Goal: Task Accomplishment & Management: Use online tool/utility

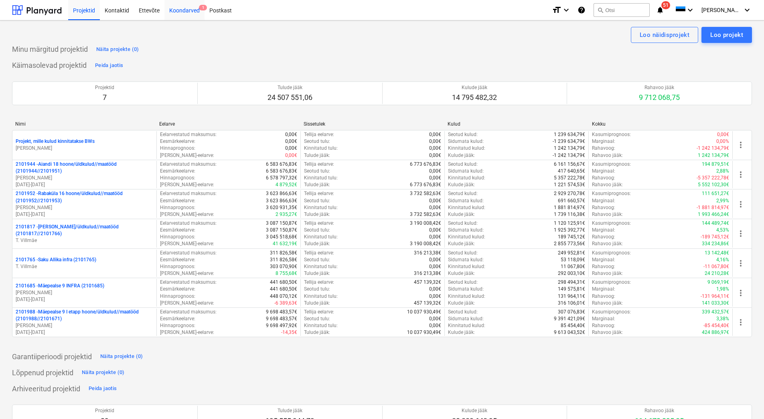
click at [176, 11] on div "Koondarved 1" at bounding box center [185, 10] width 40 height 20
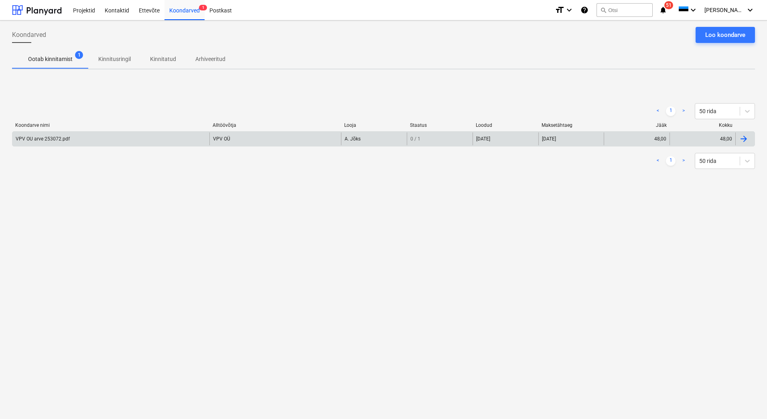
click at [74, 139] on div "VPV OU arve 253072.pdf" at bounding box center [110, 138] width 197 height 13
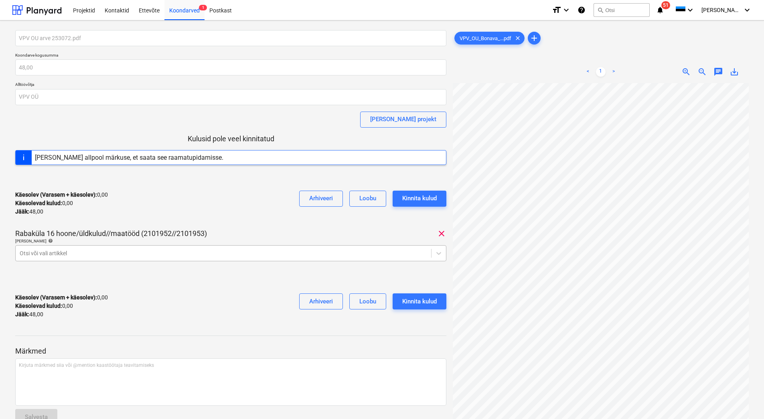
click at [144, 258] on div "Otsi või vali artikkel" at bounding box center [224, 253] width 416 height 11
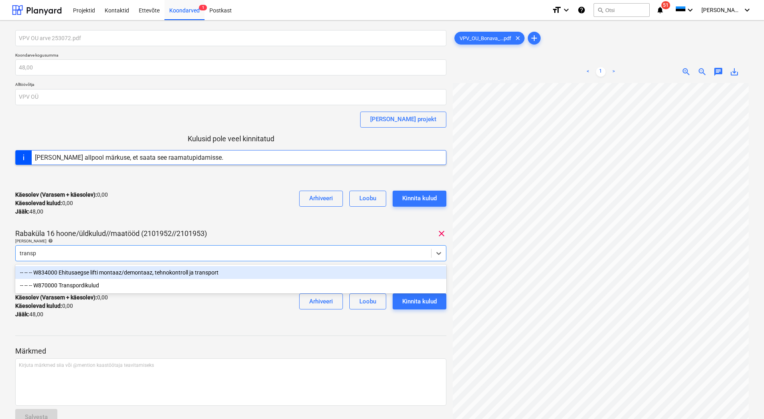
type input "transpo"
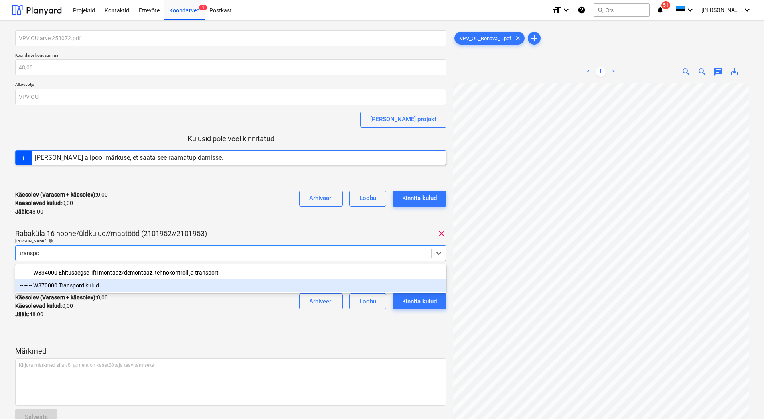
click at [121, 285] on div "-- -- -- W870000 Transpordikulud" at bounding box center [230, 285] width 431 height 13
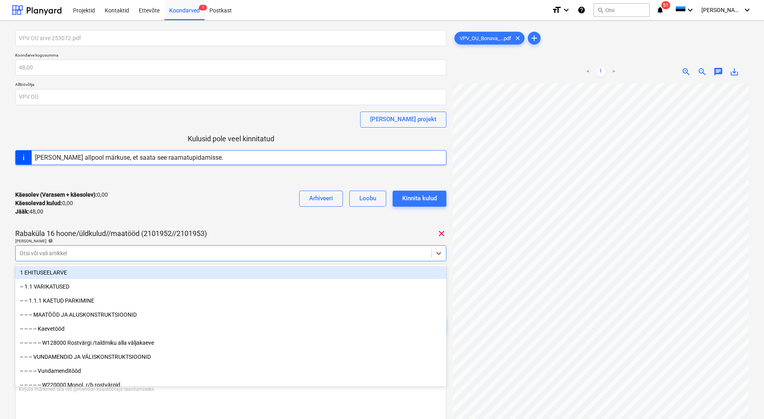
click at [194, 211] on div "Käesolev (Varasem + käesolev) : 0,00 Käesolevad kulud : 0,00 Jääk : 48,00 Arhiv…" at bounding box center [230, 203] width 431 height 38
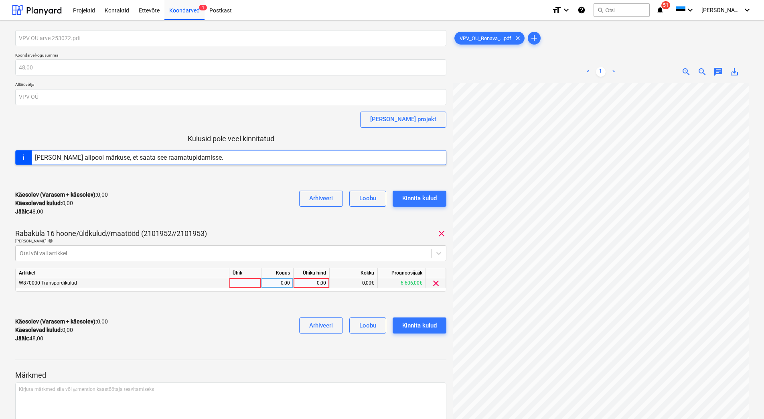
click at [307, 284] on div "0,00" at bounding box center [311, 283] width 29 height 10
type input "48"
click at [247, 214] on div "Käesolev (Varasem + käesolev) : 0,00 Käesolevad kulud : 0,00 Jääk : 48,00 Arhiv…" at bounding box center [230, 203] width 431 height 38
click at [416, 324] on div "Kinnita kulud" at bounding box center [419, 325] width 35 height 10
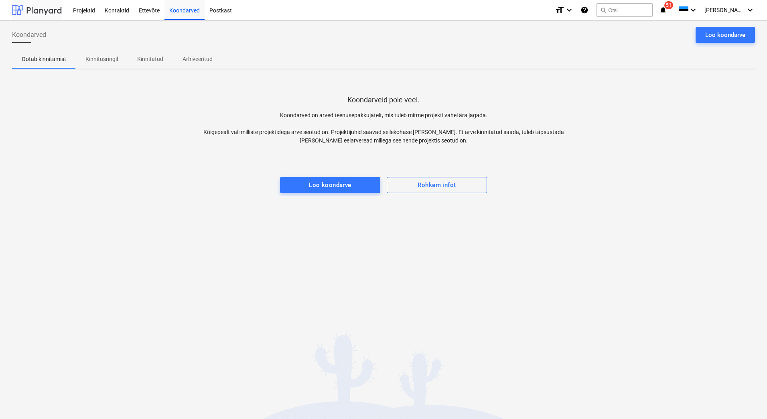
click at [35, 6] on div at bounding box center [37, 10] width 50 height 20
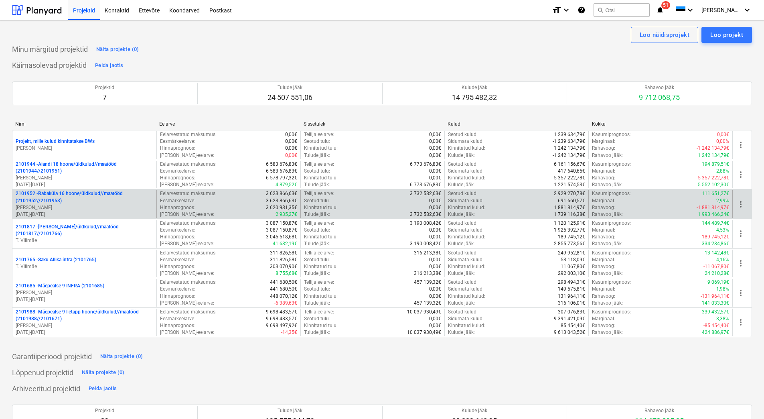
click at [91, 207] on p "[PERSON_NAME]" at bounding box center [85, 207] width 138 height 7
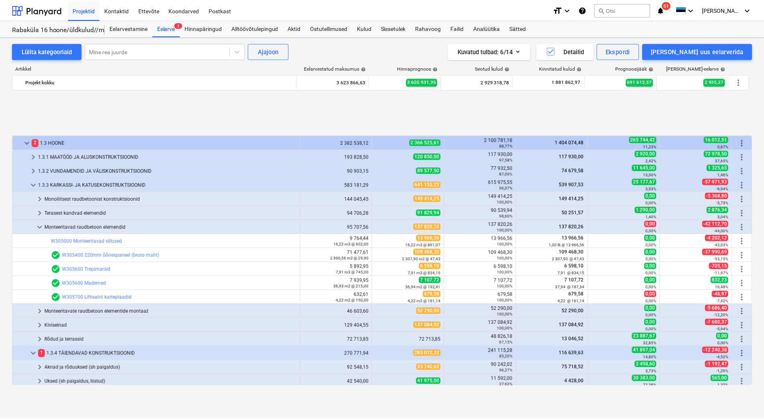
scroll to position [323, 0]
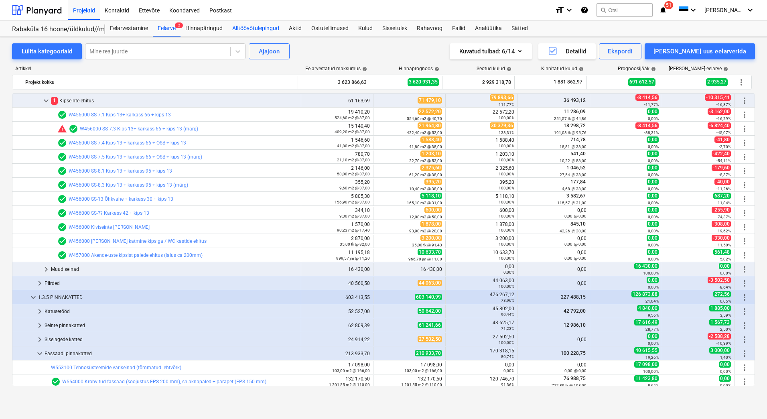
click at [258, 26] on div "Alltöövõtulepingud" at bounding box center [256, 28] width 57 height 16
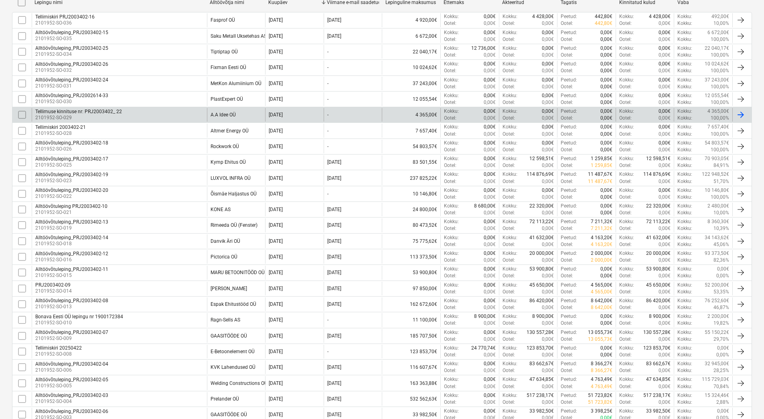
scroll to position [158, 0]
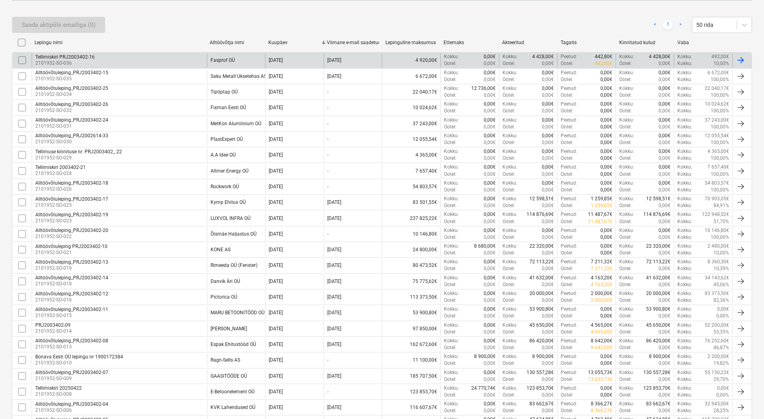
click at [179, 61] on div "Tellimiskiri PRJ2003402-16 2101952-SO-036" at bounding box center [119, 60] width 175 height 14
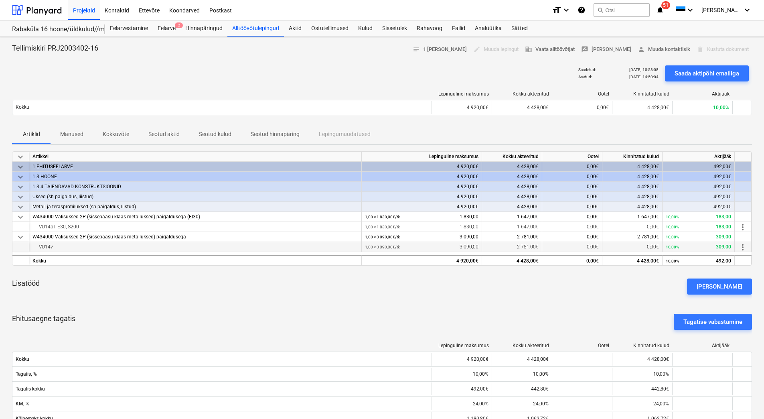
scroll to position [80, 0]
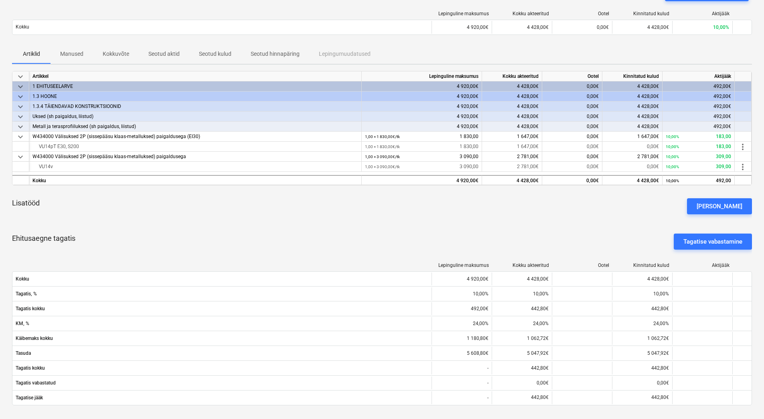
click at [115, 53] on p "Kokkuvõte" at bounding box center [116, 54] width 26 height 8
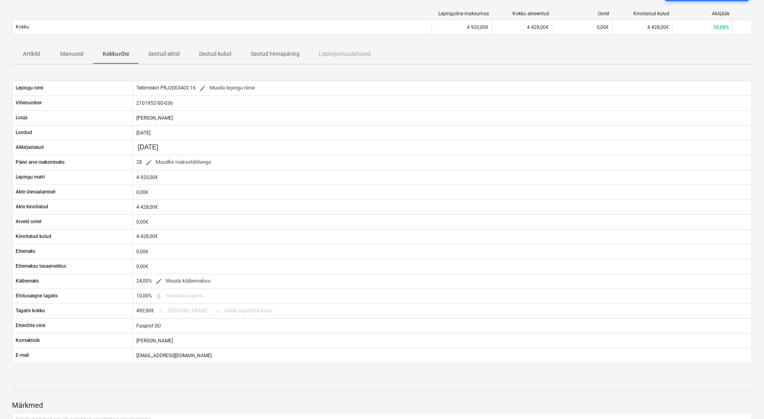
click at [114, 52] on p "Kokkuvõte" at bounding box center [116, 54] width 26 height 8
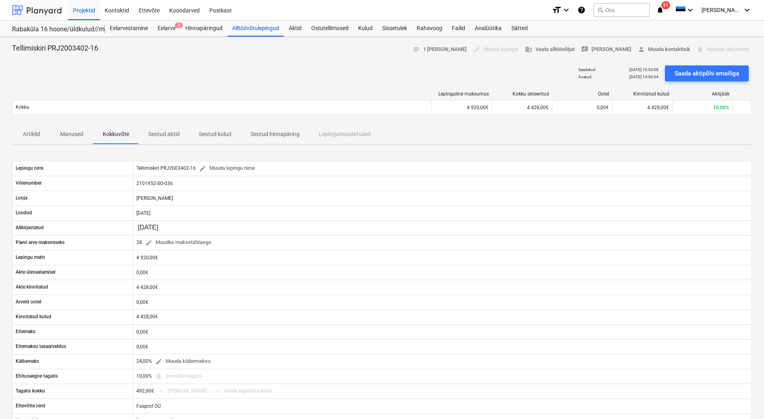
click at [43, 14] on div at bounding box center [37, 10] width 50 height 20
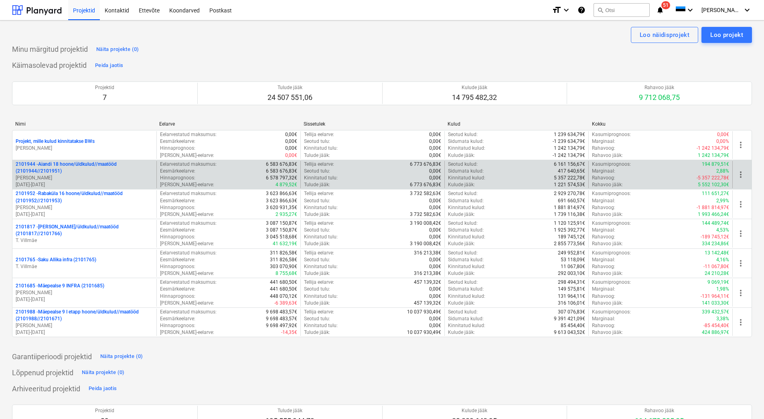
click at [95, 169] on p "2101944 - Aiandi 18 hoone/üldkulud//maatööd (2101944//2101951)" at bounding box center [85, 168] width 138 height 14
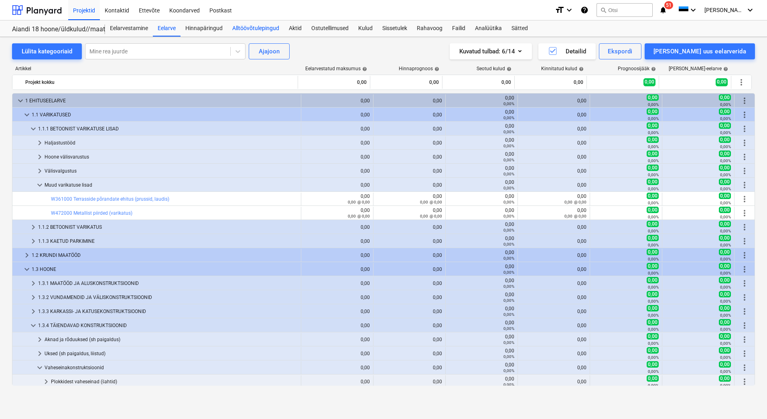
click at [254, 28] on div "Alltöövõtulepingud" at bounding box center [256, 28] width 57 height 16
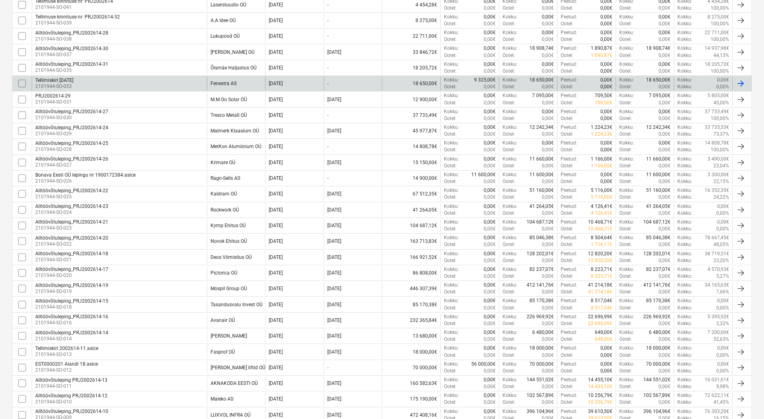
scroll to position [281, 0]
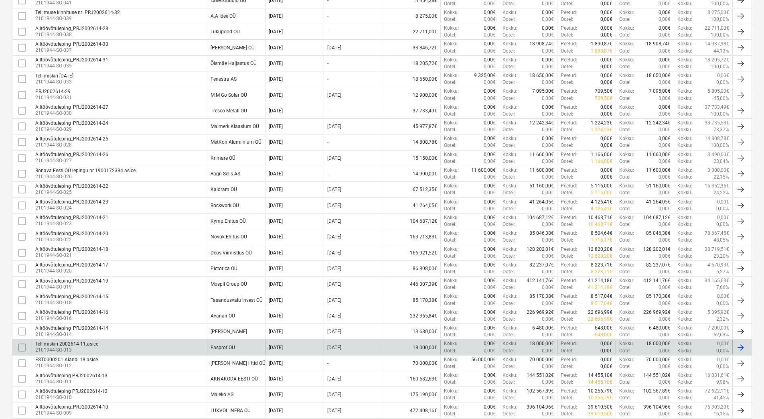
click at [189, 351] on div "Tellimiskiri 2002614-11.asice 2101944-SO-013" at bounding box center [119, 347] width 175 height 14
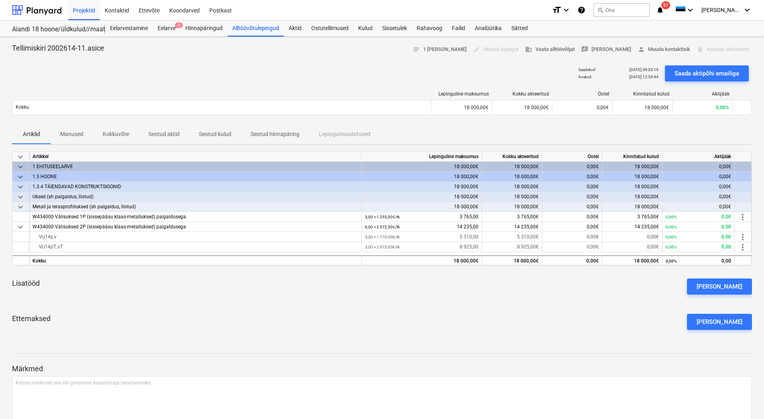
click at [118, 136] on p "Kokkuvõte" at bounding box center [116, 134] width 26 height 8
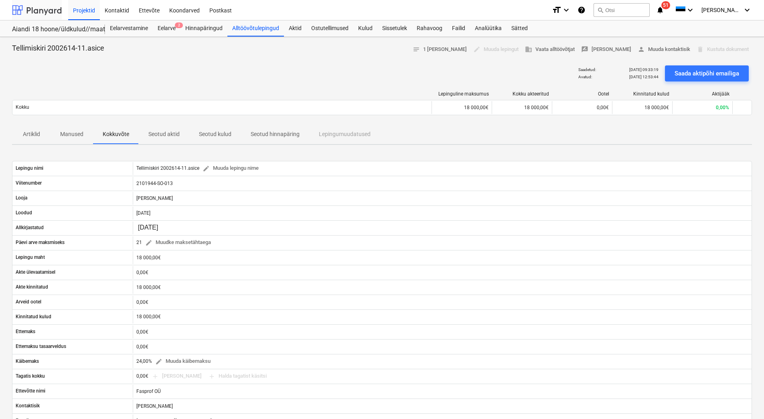
click at [49, 8] on div at bounding box center [37, 10] width 50 height 20
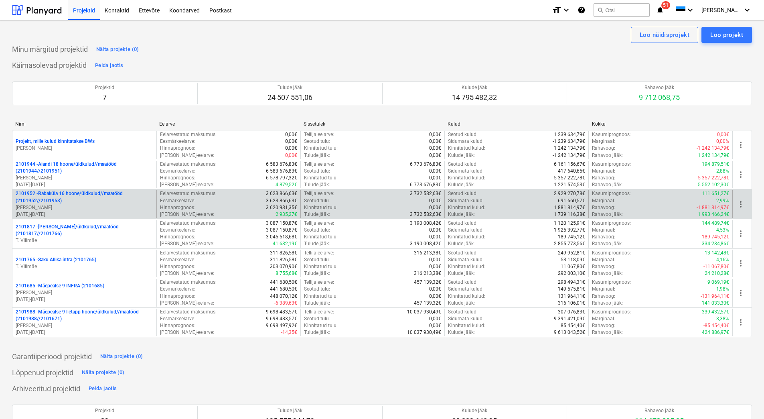
click at [91, 201] on p "2101952 - [GEOGRAPHIC_DATA] 16 hoone/üldkulud//maatööd (2101952//2101953)" at bounding box center [85, 197] width 138 height 14
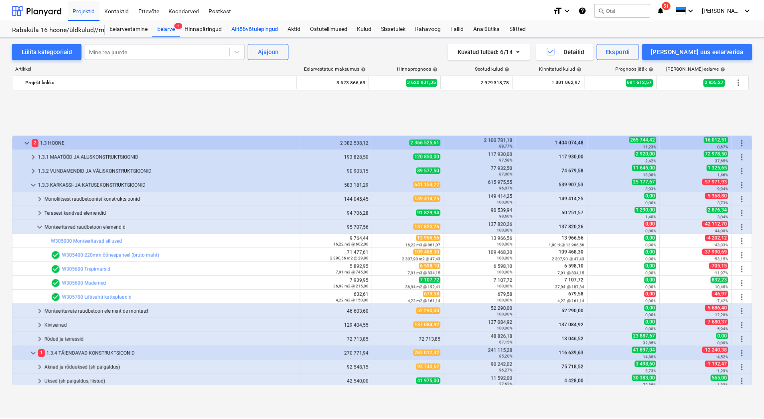
scroll to position [323, 0]
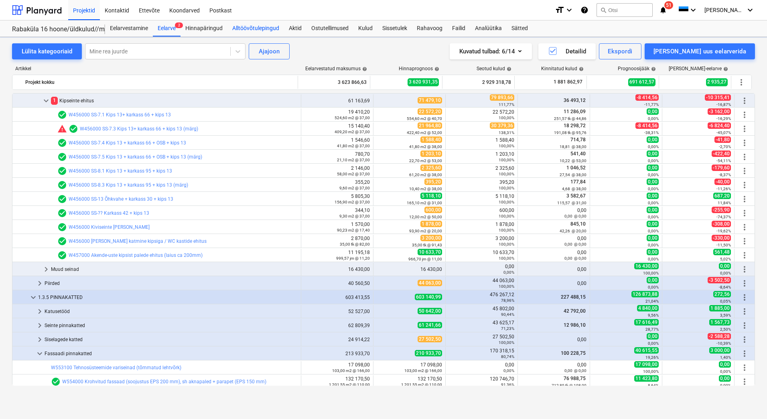
click at [255, 28] on div "Alltöövõtulepingud" at bounding box center [256, 28] width 57 height 16
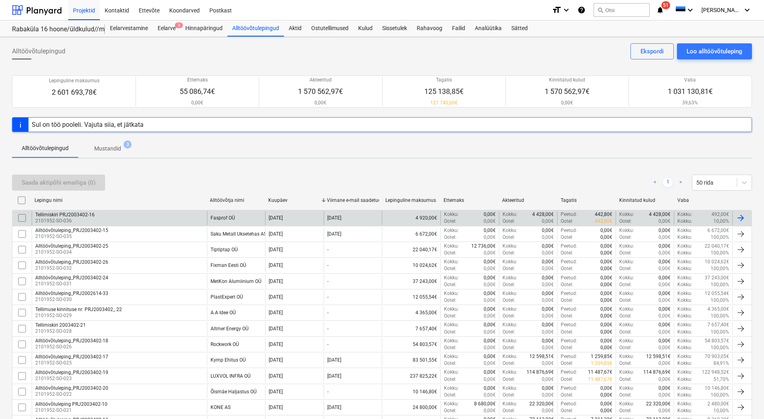
click at [162, 220] on div "Tellimiskiri PRJ2003402-16 2101952-SO-036" at bounding box center [119, 218] width 175 height 14
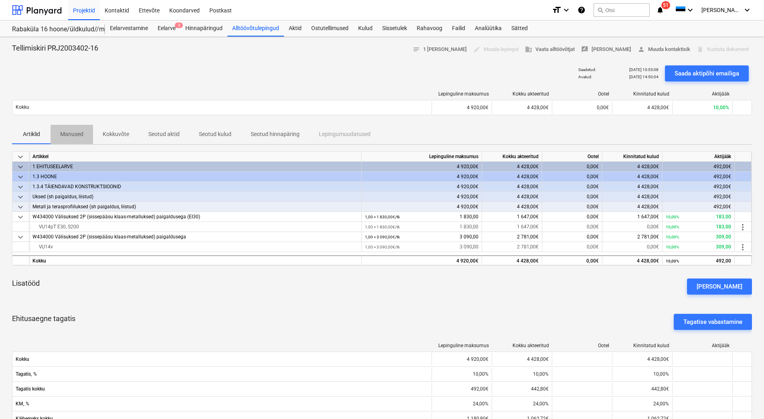
click at [69, 134] on p "Manused" at bounding box center [71, 134] width 23 height 8
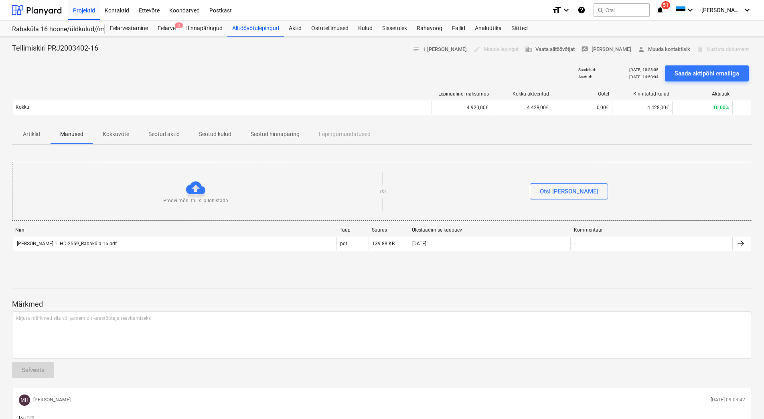
click at [117, 134] on p "Kokkuvõte" at bounding box center [116, 134] width 26 height 8
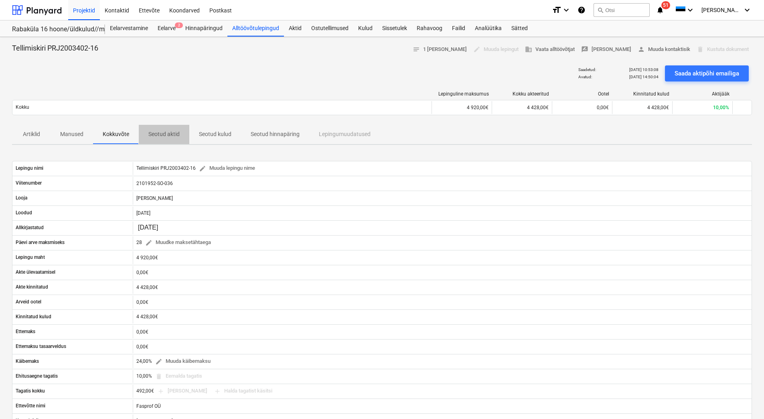
click at [172, 140] on span "Seotud aktid" at bounding box center [164, 134] width 51 height 13
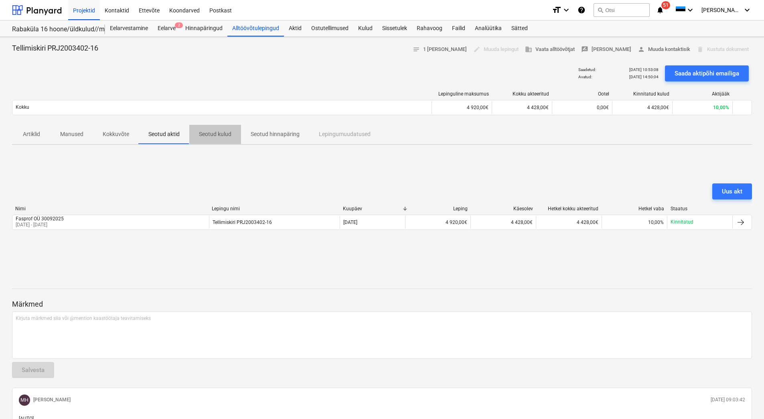
click at [230, 133] on p "Seotud kulud" at bounding box center [215, 134] width 33 height 8
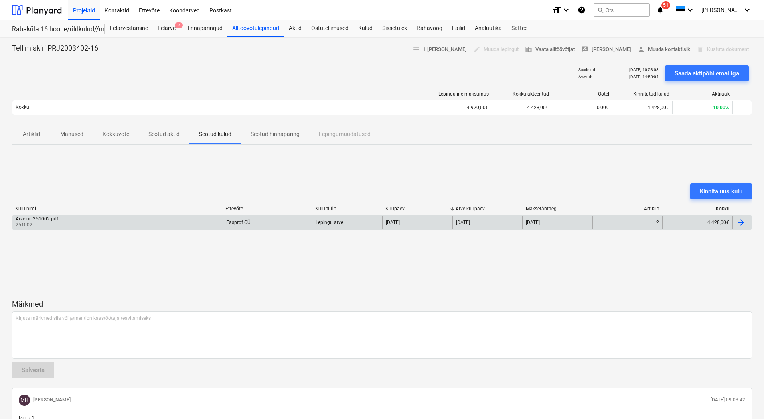
click at [740, 223] on div at bounding box center [741, 222] width 10 height 10
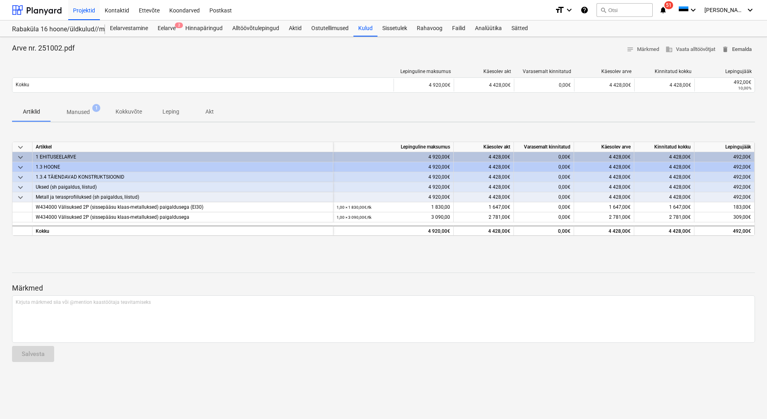
click at [742, 50] on span "delete Eemalda" at bounding box center [737, 49] width 30 height 9
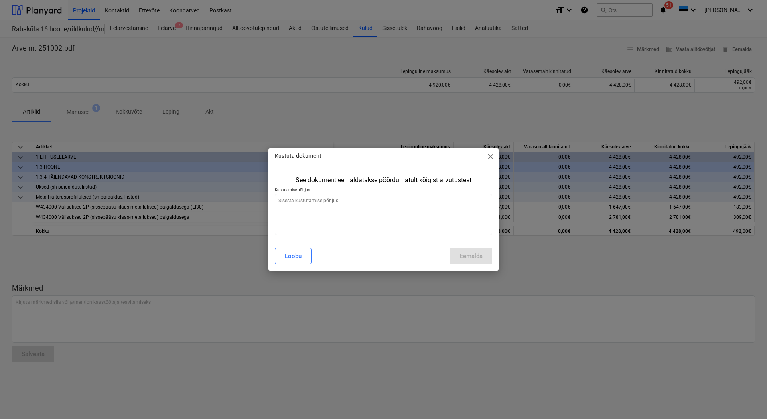
type textarea "x"
click at [304, 208] on textarea at bounding box center [383, 214] width 217 height 41
type textarea "A"
type textarea "x"
type textarea "Ar"
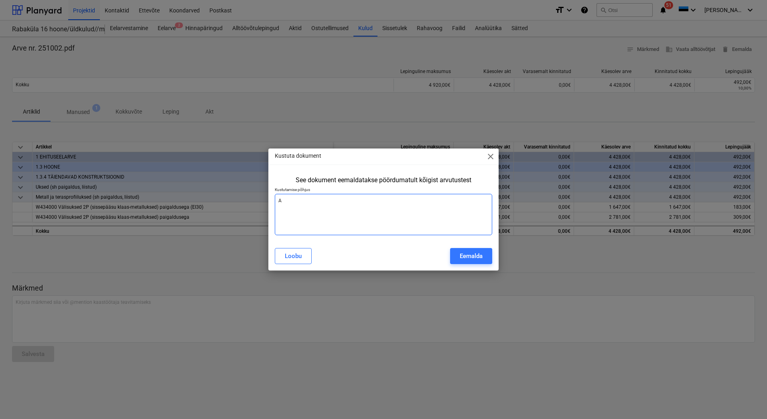
type textarea "x"
type textarea "Arv"
type textarea "x"
type textarea "Arve"
type textarea "x"
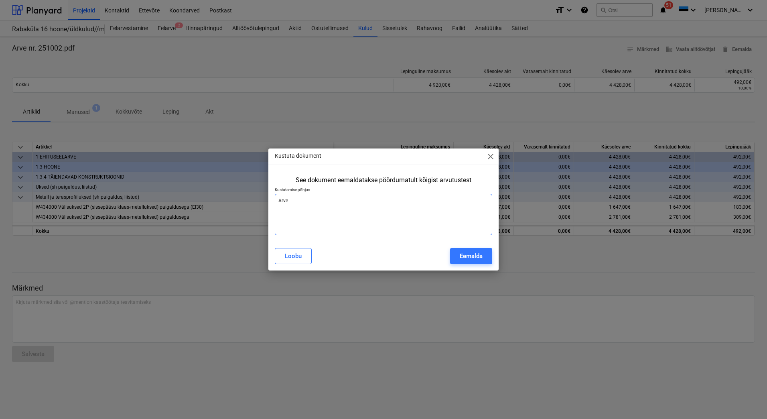
type textarea "[PERSON_NAME]"
type textarea "x"
type textarea "[PERSON_NAME]"
type textarea "x"
type textarea "[PERSON_NAME] p"
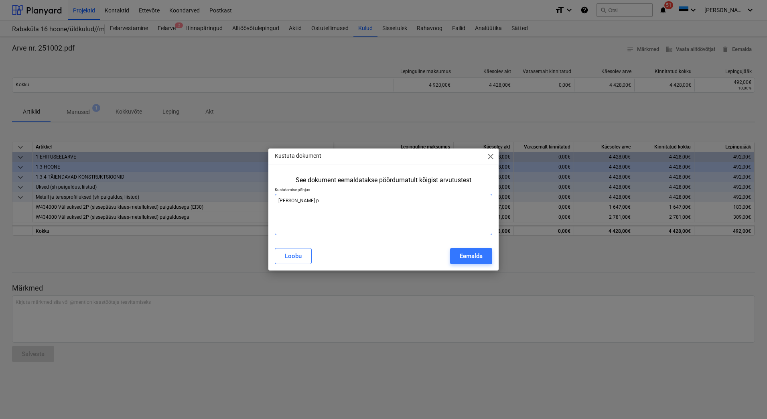
type textarea "x"
type textarea "[PERSON_NAME] pu"
type textarea "x"
type textarea "[PERSON_NAME]"
type textarea "x"
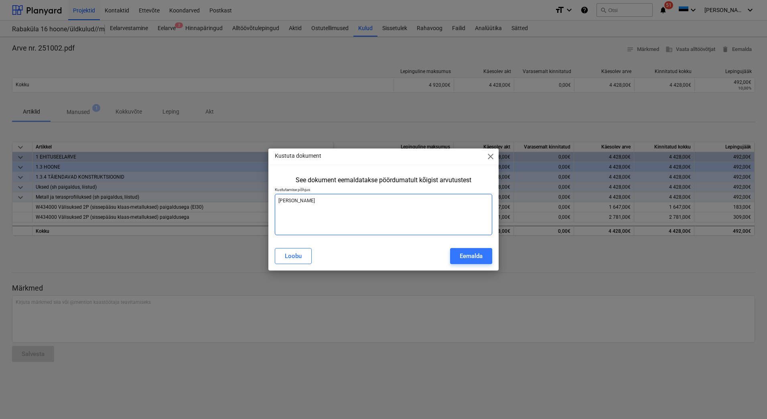
type textarea "[PERSON_NAME] puud"
type textarea "x"
type textarea "[PERSON_NAME] puudu"
type textarea "x"
type textarea "[PERSON_NAME] puudub"
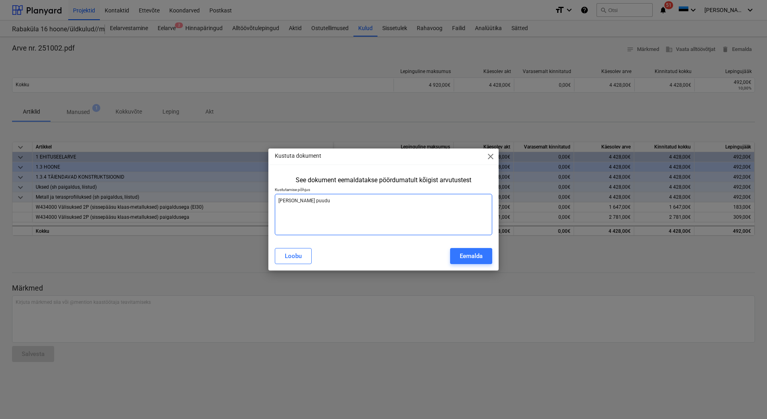
type textarea "x"
type textarea "[PERSON_NAME] puudub"
type textarea "x"
type textarea "[PERSON_NAME] puudub t"
type textarea "x"
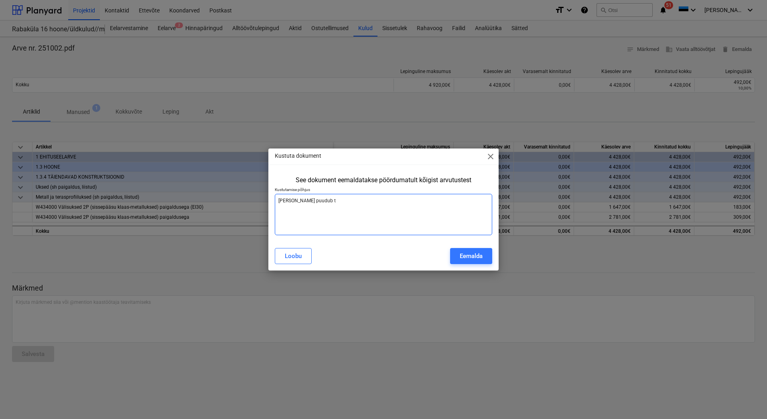
type textarea "[PERSON_NAME] puudub ta"
type textarea "x"
type textarea "[PERSON_NAME] puudub tag"
type textarea "x"
type textarea "[PERSON_NAME] puudub taga"
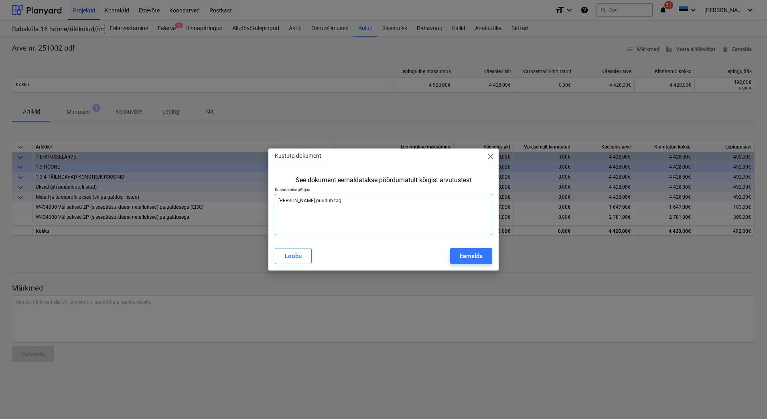
type textarea "x"
type textarea "[PERSON_NAME] puudub [PERSON_NAME]"
type textarea "x"
type textarea "[PERSON_NAME] puudub tagati"
type textarea "x"
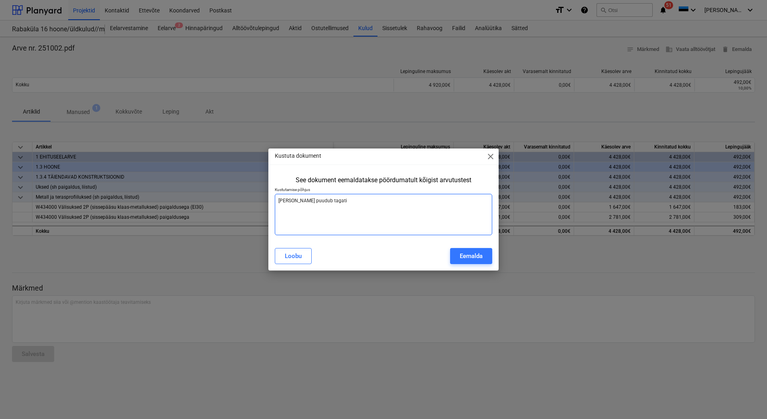
type textarea "[PERSON_NAME] puudub tagatis"
type textarea "x"
type textarea "[PERSON_NAME] puudub tagatis"
click at [474, 258] on div "Eemalda" at bounding box center [471, 256] width 23 height 10
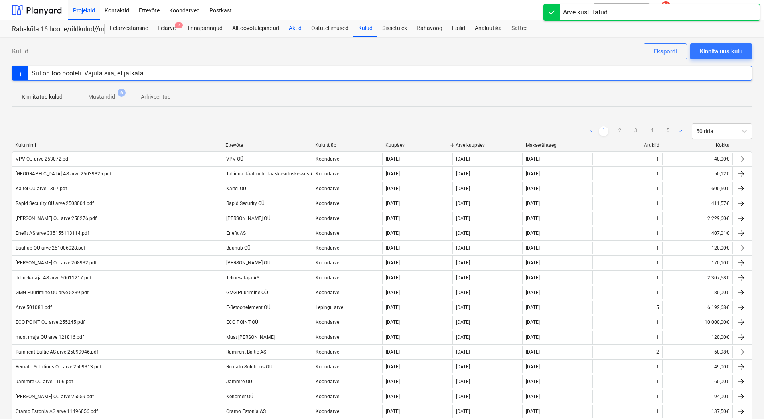
click at [296, 32] on div "Aktid" at bounding box center [295, 28] width 22 height 16
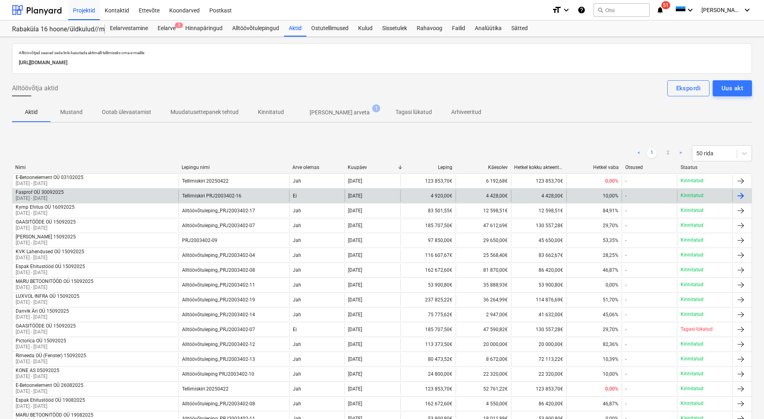
click at [142, 192] on div "Fasprof OÜ 30092025 [DATE] - [DATE]" at bounding box center [95, 195] width 166 height 13
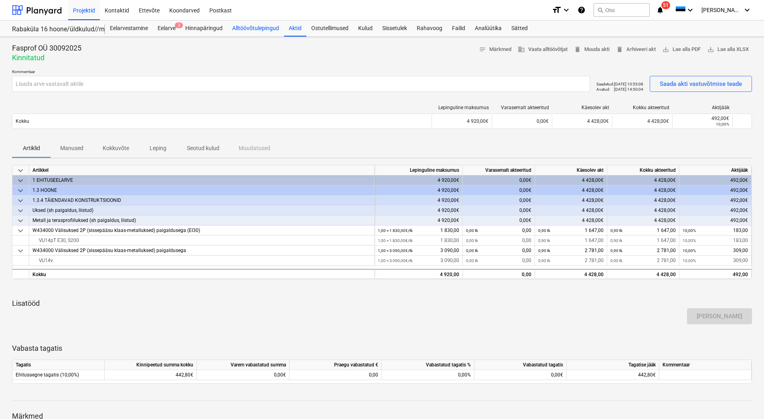
click at [252, 28] on div "Alltöövõtulepingud" at bounding box center [256, 28] width 57 height 16
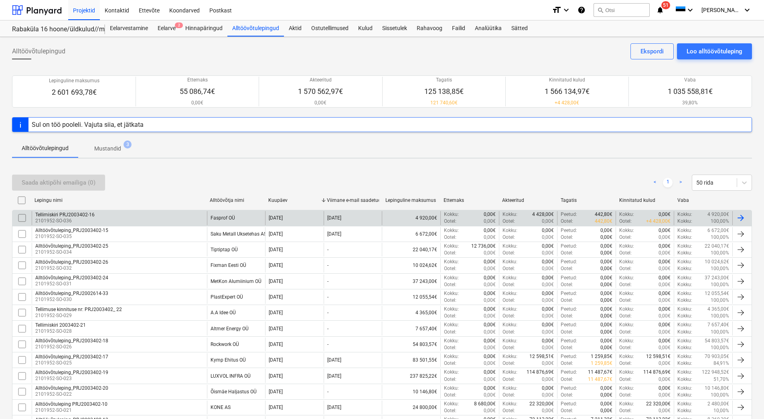
click at [90, 222] on p "2101952-SO-036" at bounding box center [64, 220] width 59 height 7
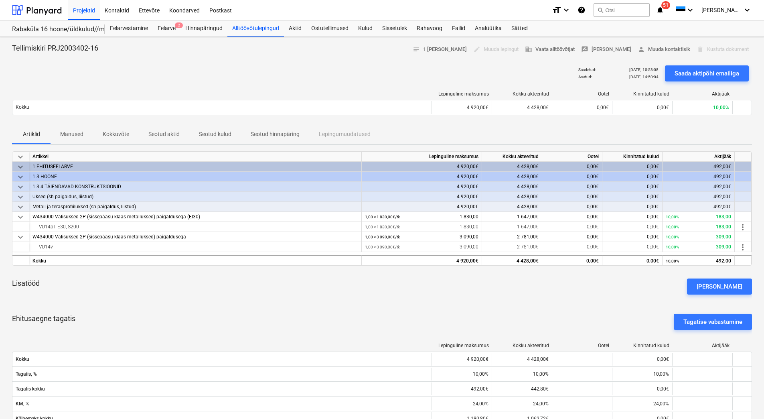
click at [163, 132] on p "Seotud aktid" at bounding box center [163, 134] width 31 height 8
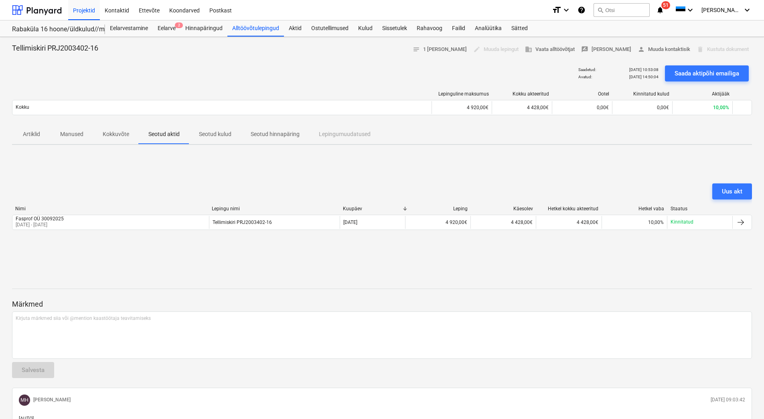
click at [103, 133] on p "Kokkuvõte" at bounding box center [116, 134] width 26 height 8
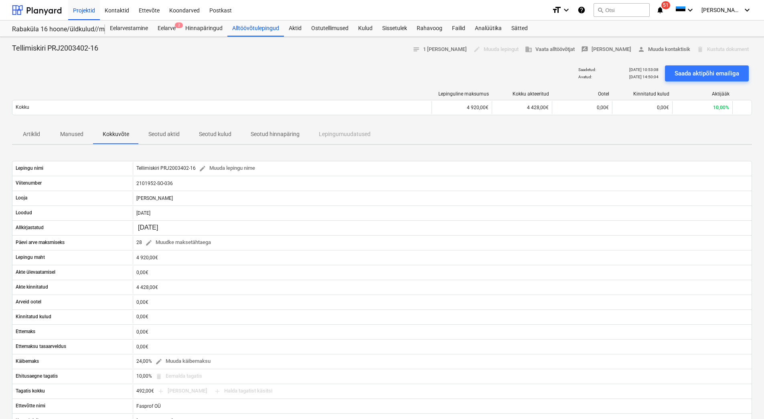
click at [158, 135] on p "Seotud aktid" at bounding box center [163, 134] width 31 height 8
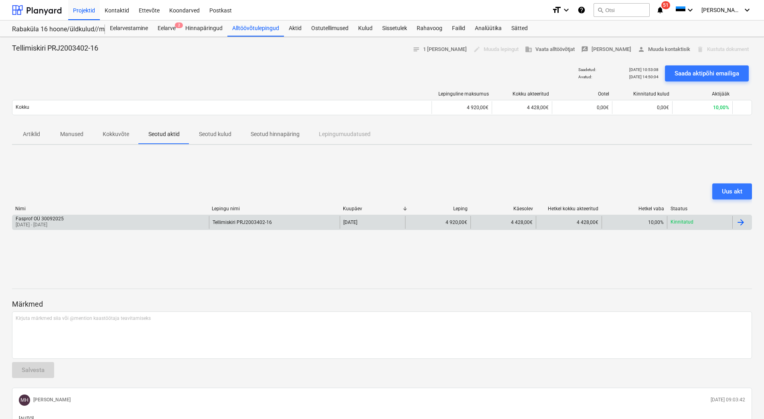
click at [138, 217] on div "Fasprof OÜ 30092025 [DATE] - [DATE]" at bounding box center [110, 222] width 197 height 13
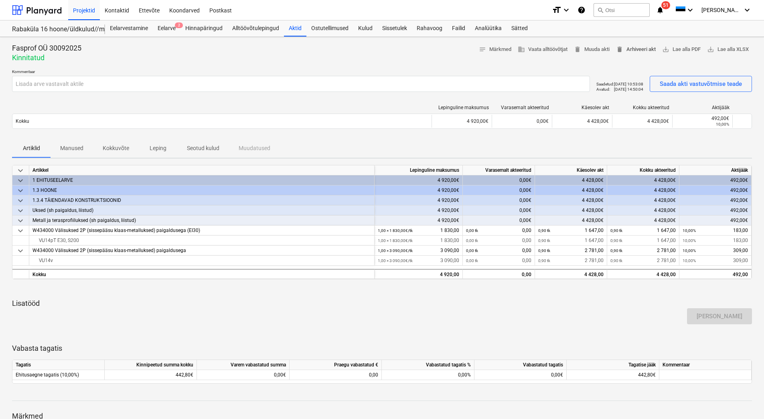
click at [629, 47] on span "delete Arhiveeri akt" at bounding box center [636, 49] width 40 height 9
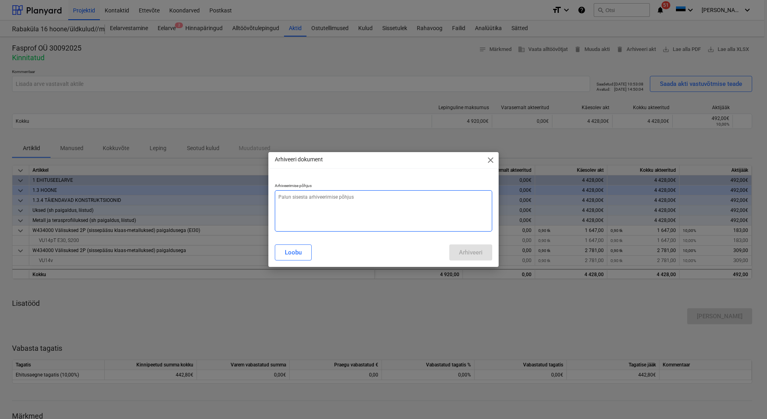
click at [371, 210] on textarea at bounding box center [383, 210] width 217 height 41
type textarea "x"
type textarea "A"
type textarea "x"
type textarea "Ak"
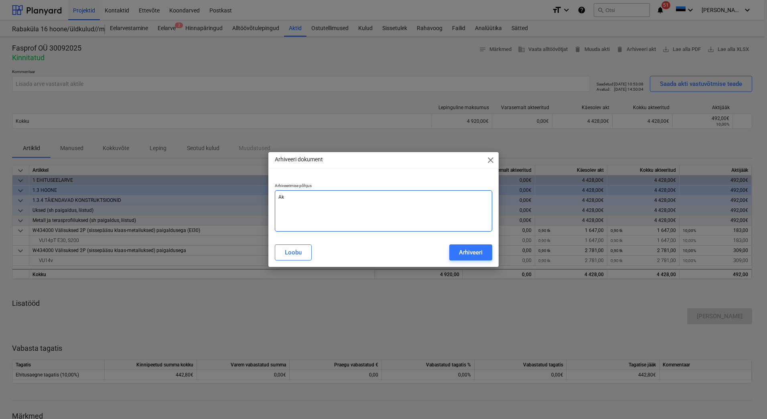
type textarea "x"
type textarea "Akt"
type textarea "x"
type textarea "Akti"
type textarea "x"
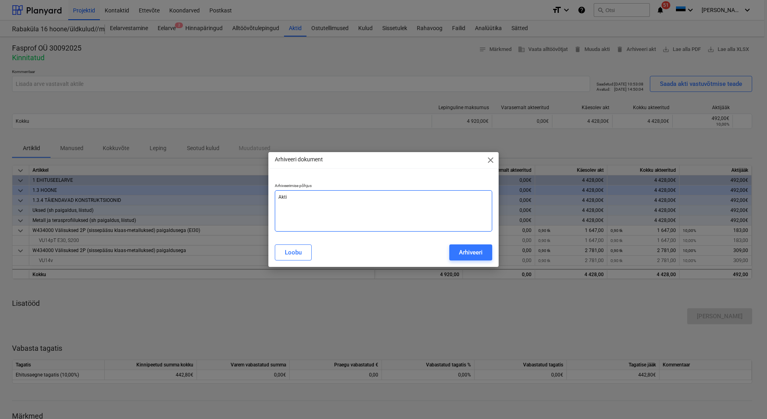
type textarea "Akt"
type textarea "x"
type textarea "Ak"
type textarea "x"
type textarea "A"
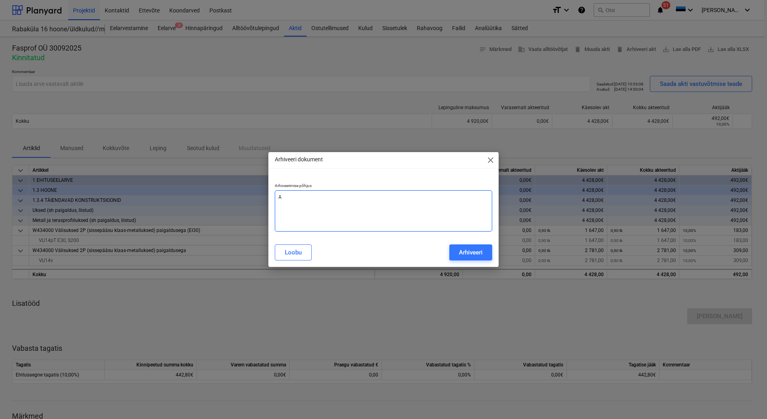
type textarea "x"
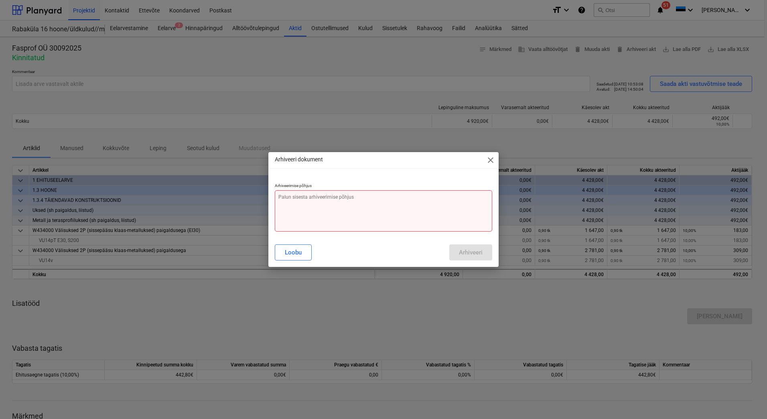
type textarea "x"
type textarea "L"
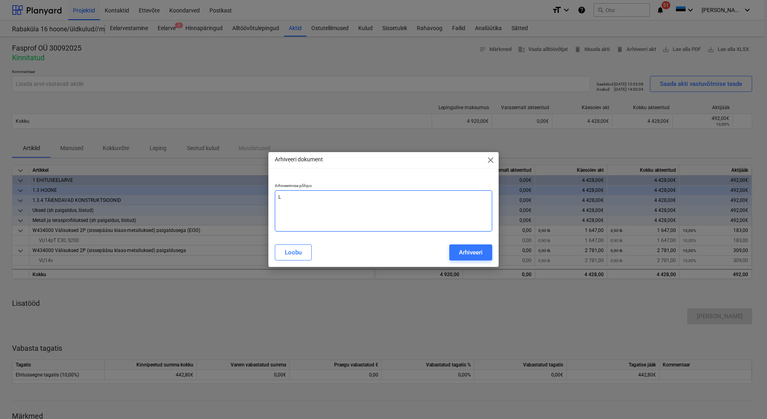
type textarea "x"
type textarea "Le"
type textarea "x"
type textarea "Lep"
type textarea "x"
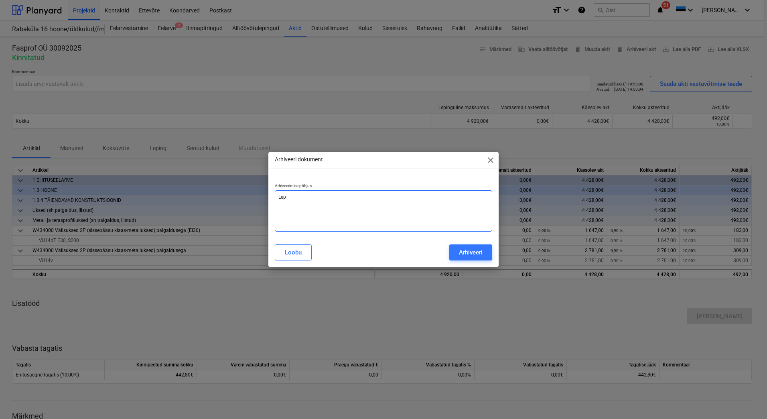
type textarea "Lepi"
type textarea "x"
type textarea "Lepin"
type textarea "x"
type textarea "Leping"
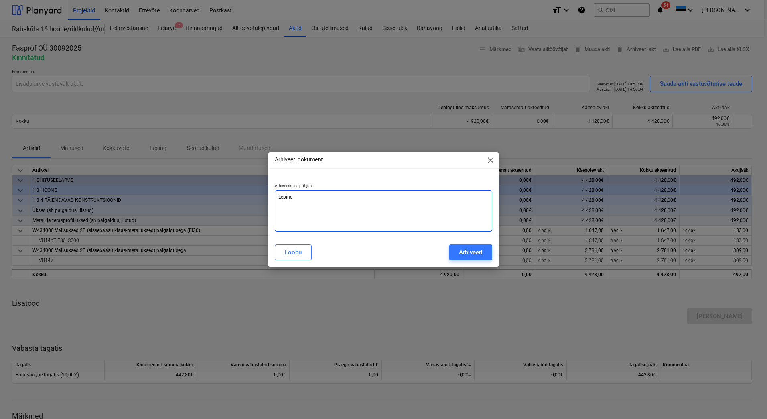
type textarea "x"
type textarea "Lepingu"
type textarea "x"
type textarea "Lepingul"
type textarea "x"
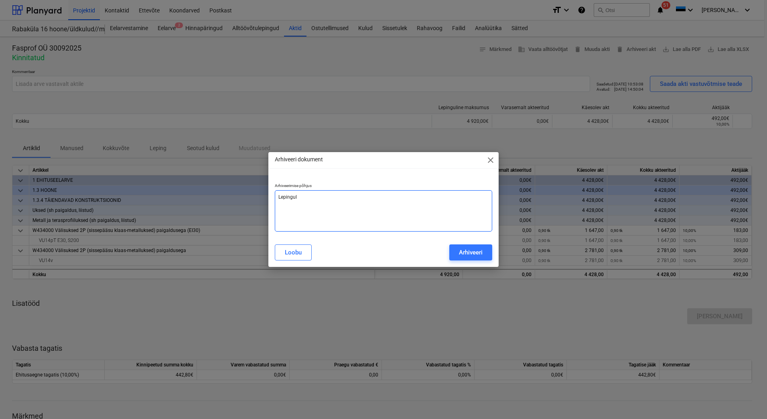
type textarea "Lepingult"
type textarea "x"
type textarea "Lepingult"
type textarea "x"
type textarea "Lepingult e"
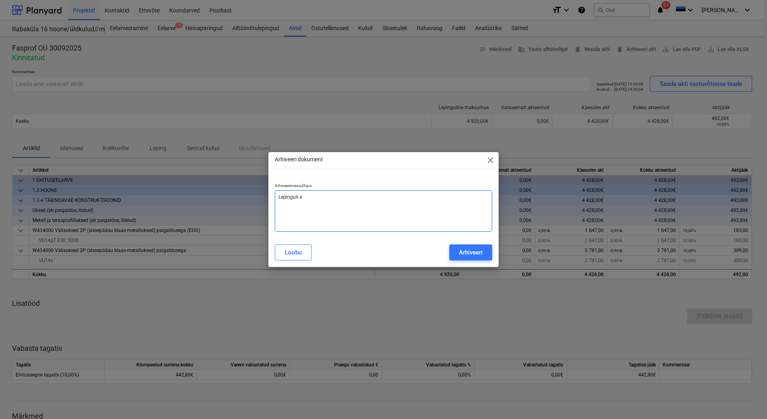
type textarea "x"
type textarea "Lepingult ee"
type textarea "x"
type textarea "Lepingult eem"
type textarea "x"
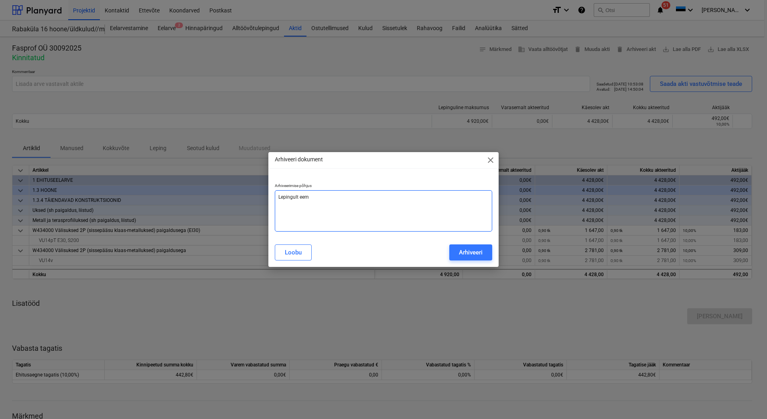
type textarea "Lepingult eema"
type textarea "x"
type textarea "Lepingult eemal"
type textarea "x"
type textarea "Lepingult eemald"
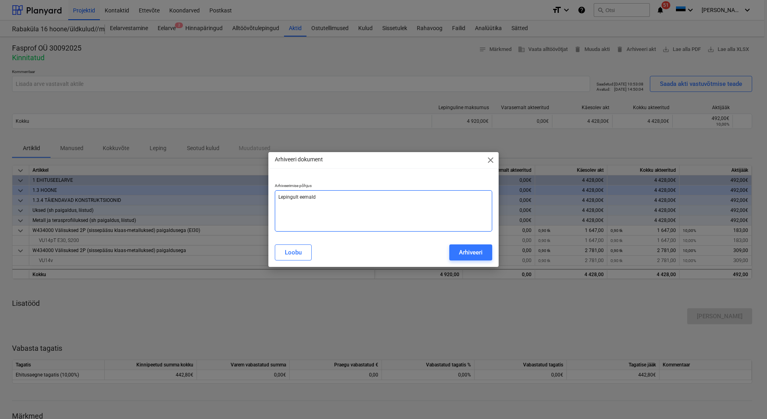
type textarea "x"
type textarea "Lepingult eemalda"
type textarea "x"
type textarea "Lepingult eemaldat"
type textarea "x"
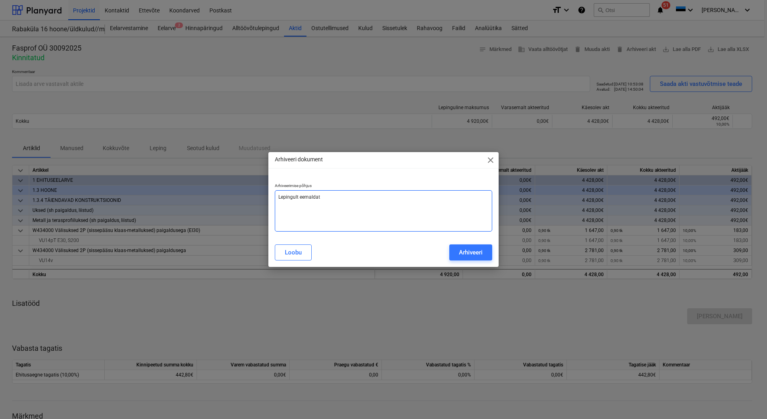
type textarea "Lepingult eemaldatu"
type textarea "x"
type textarea "Lepingult eemaldatud"
type textarea "x"
type textarea "Lepingult eemaldatud"
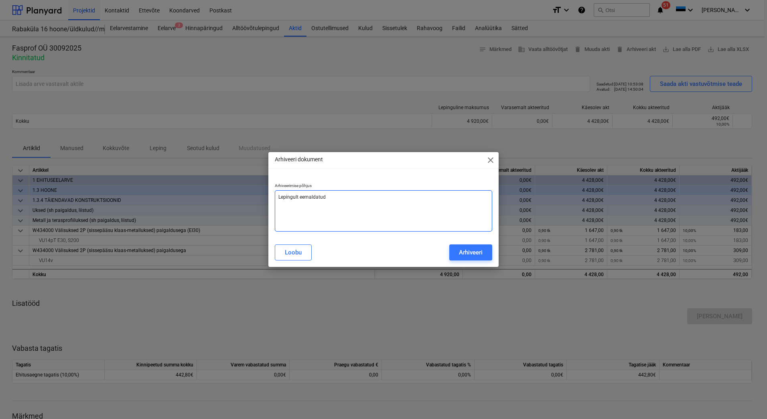
type textarea "x"
type textarea "Lepingult eemaldatud t"
type textarea "x"
type textarea "Lepingult eemaldatud ta"
type textarea "x"
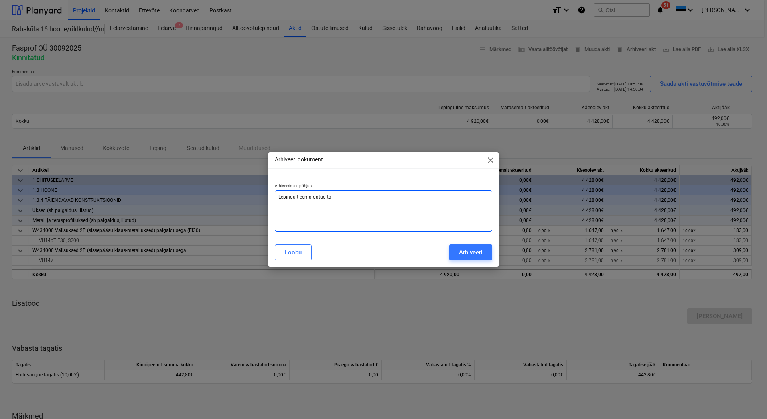
type textarea "Lepingult eemaldatud tag"
type textarea "x"
type textarea "Lepingult eemaldatud taga"
type textarea "x"
type textarea "Lepingult eemaldatud [PERSON_NAME]"
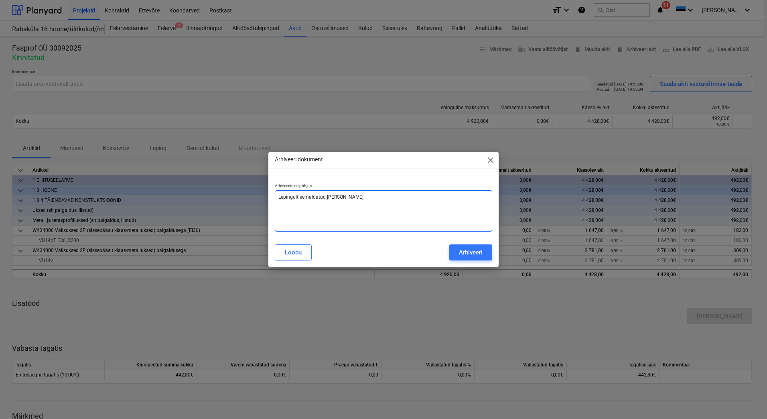
type textarea "x"
type textarea "Lepingult eemaldatud tagati"
type textarea "x"
type textarea "Lepingult eemaldatud tagatis"
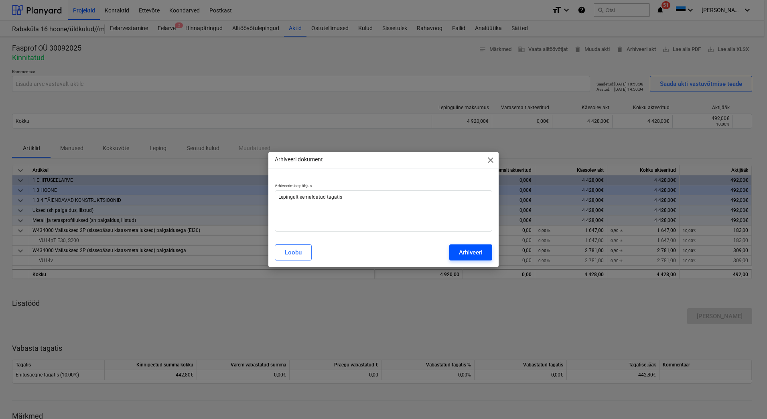
click at [479, 247] on div "Arhiveeri" at bounding box center [471, 252] width 24 height 10
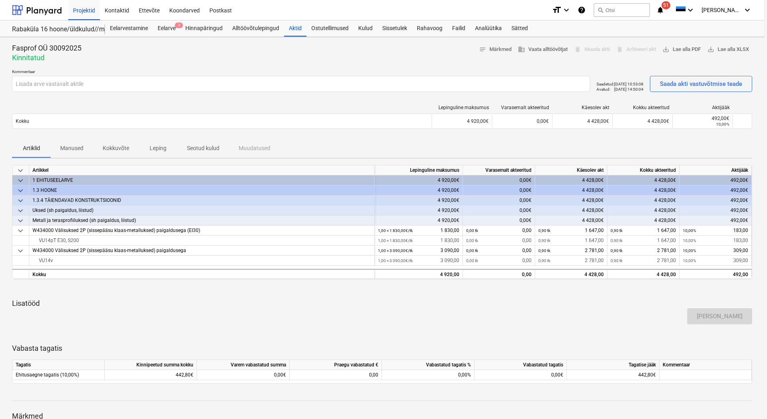
type textarea "x"
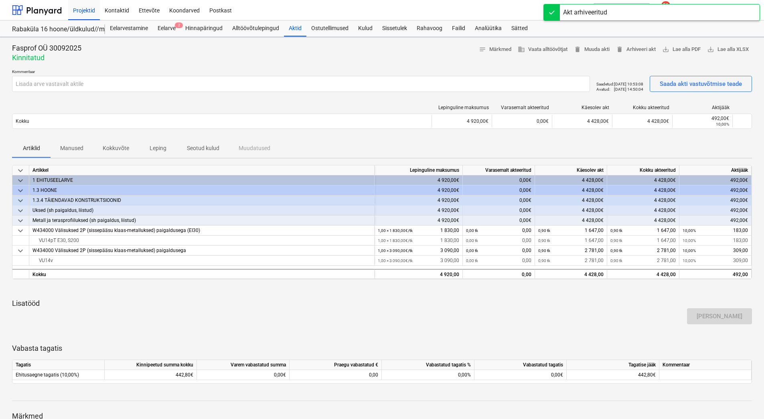
type input "Lepingult eemaldatud tagatis"
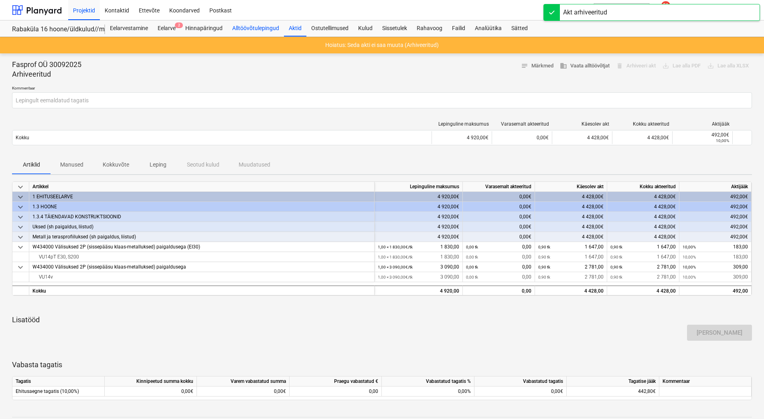
click at [248, 28] on div "Alltöövõtulepingud" at bounding box center [256, 28] width 57 height 16
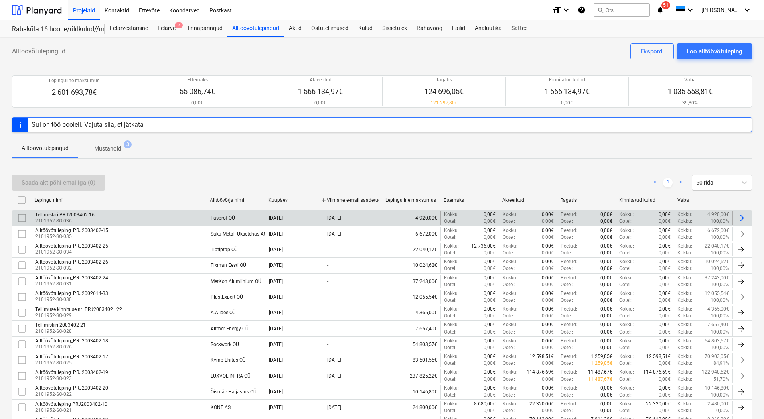
click at [165, 215] on div "Tellimiskiri PRJ2003402-16 2101952-SO-036" at bounding box center [119, 218] width 175 height 14
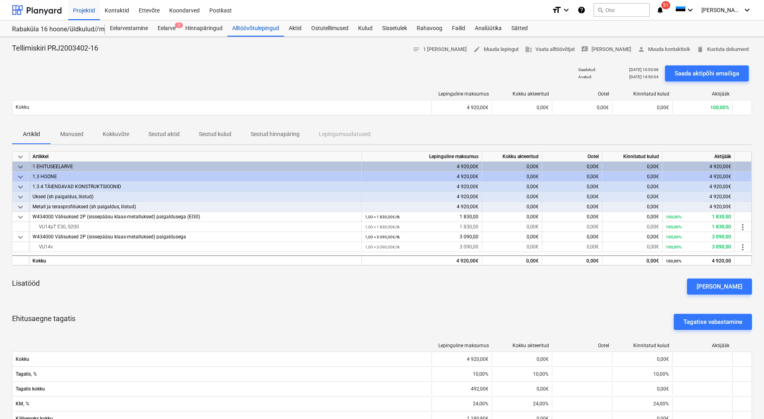
click at [110, 138] on p "Kokkuvõte" at bounding box center [116, 134] width 26 height 8
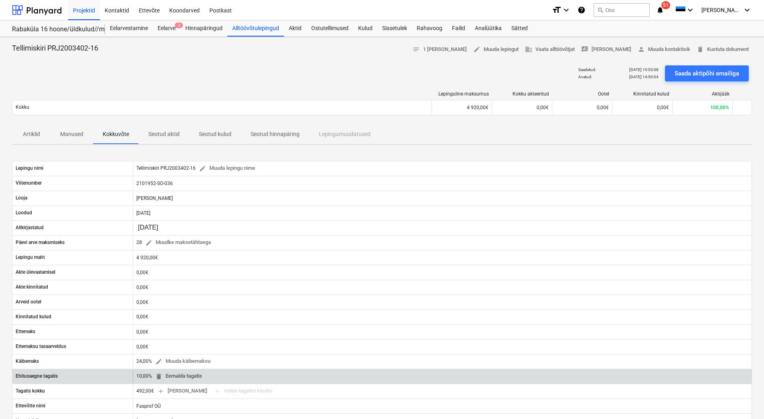
click at [172, 377] on span "delete Eemalda tagatis" at bounding box center [178, 376] width 47 height 9
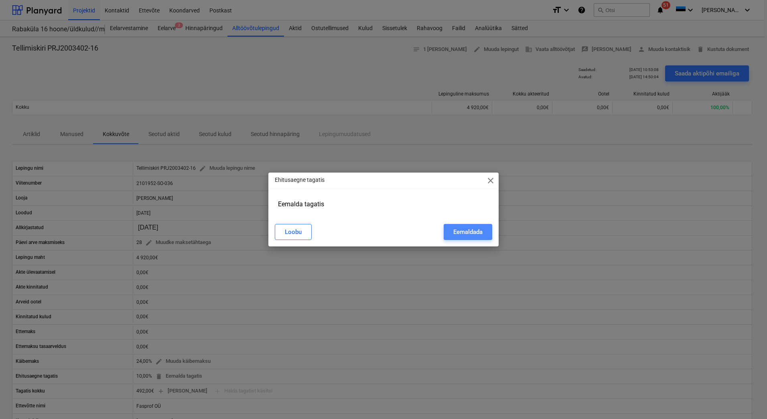
click at [462, 233] on div "Eemaldada" at bounding box center [467, 232] width 29 height 10
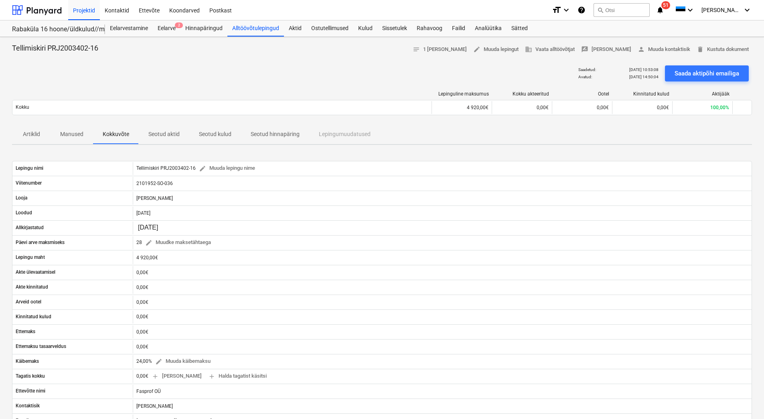
click at [281, 88] on div "Lepinguline maksumus Kokku akteeritud Ootel Kinnitatud kulud Aktijääk Kokku 4 9…" at bounding box center [382, 105] width 740 height 40
click at [244, 33] on div "Alltöövõtulepingud" at bounding box center [256, 28] width 57 height 16
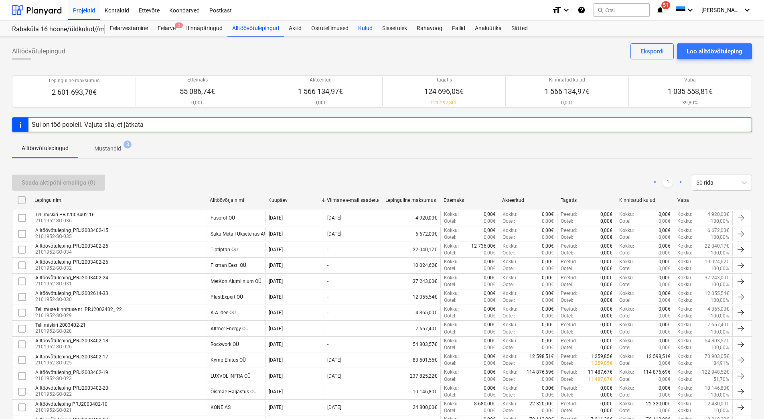
click at [368, 27] on div "Kulud" at bounding box center [366, 28] width 24 height 16
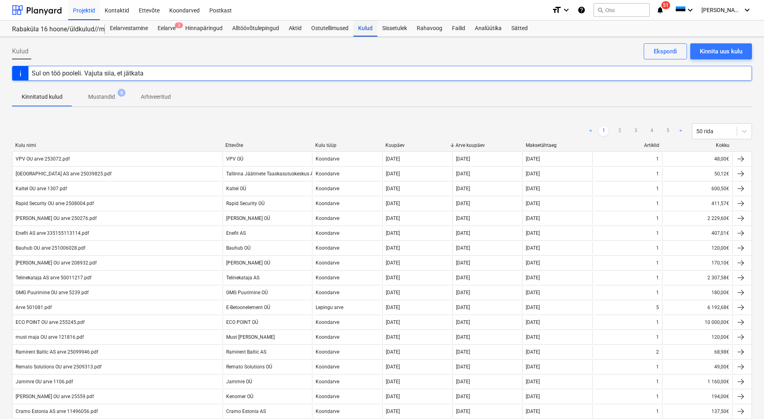
click at [366, 28] on div "Kulud" at bounding box center [366, 28] width 24 height 16
click at [731, 52] on div "Kinnita uus kulu" at bounding box center [721, 51] width 43 height 10
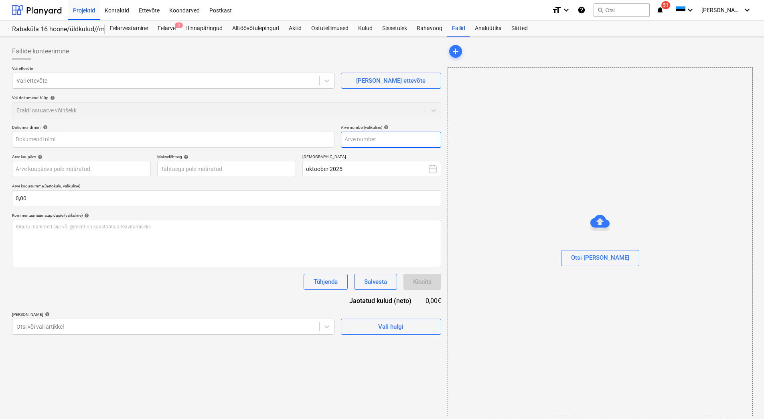
click at [359, 142] on input "text" at bounding box center [391, 140] width 100 height 16
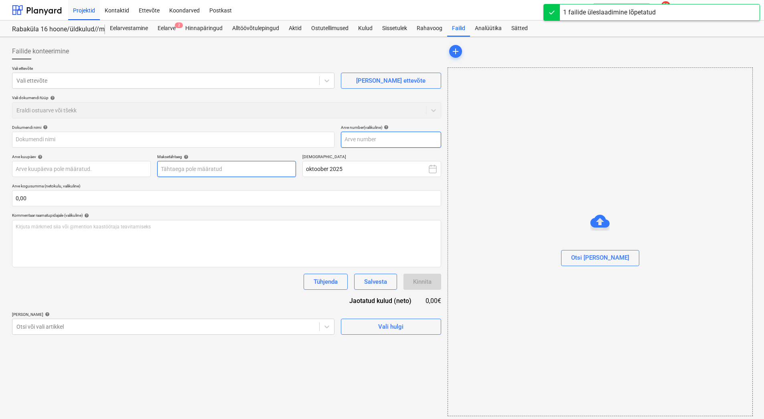
type input "Arve nr. 251002.pdf"
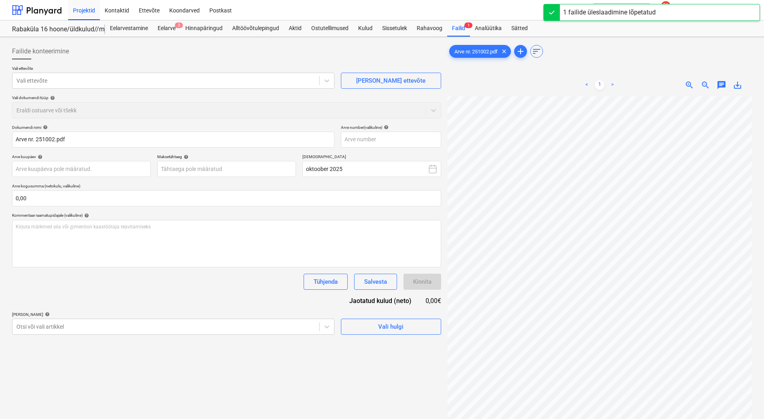
scroll to position [14, 68]
click at [90, 83] on div at bounding box center [165, 81] width 299 height 8
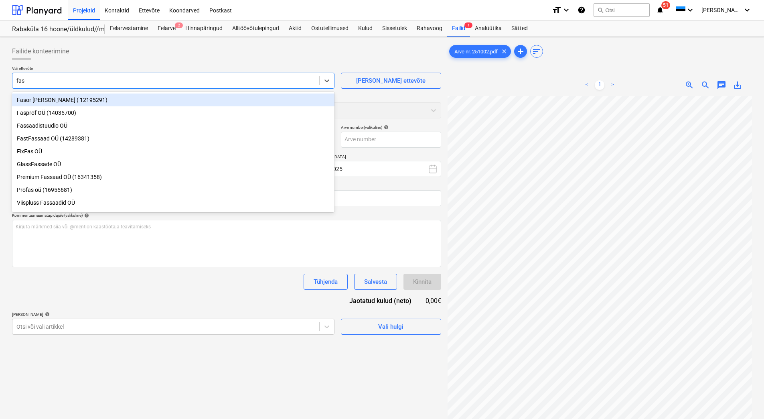
type input "fasp"
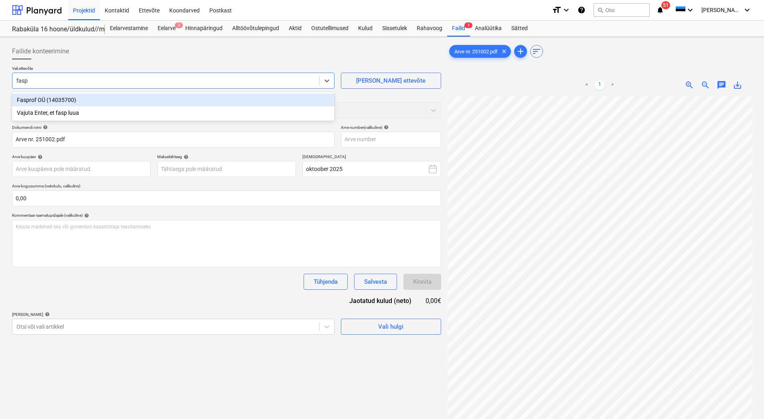
click at [80, 98] on div "Fasprof OÜ (14035700)" at bounding box center [173, 100] width 323 height 13
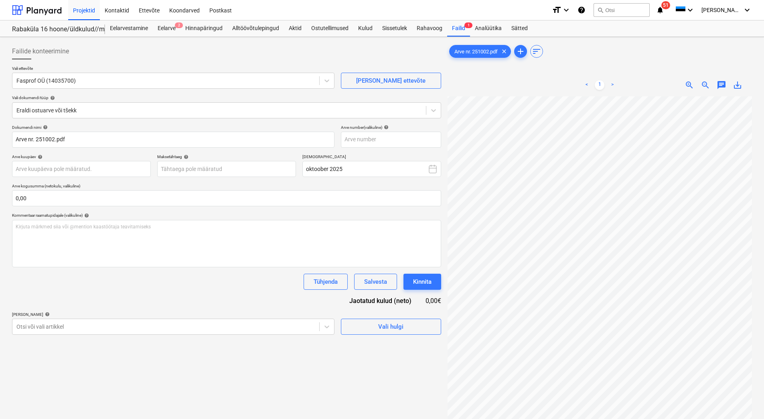
click at [111, 65] on div at bounding box center [226, 62] width 429 height 6
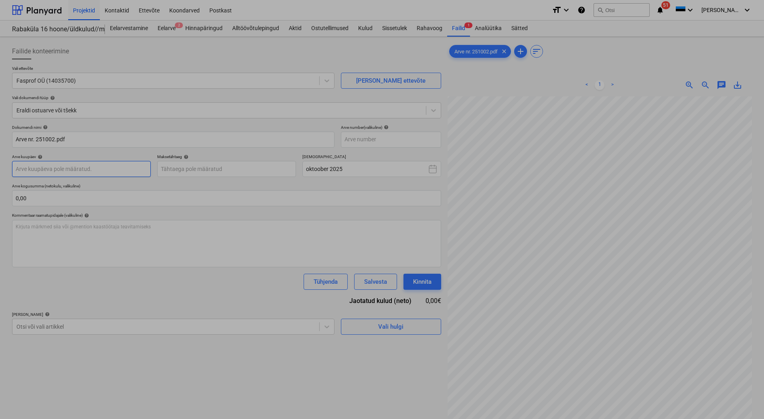
click at [59, 167] on body "Projektid Kontaktid Ettevõte Koondarved Postkast format_size keyboard_arrow_dow…" at bounding box center [382, 209] width 764 height 419
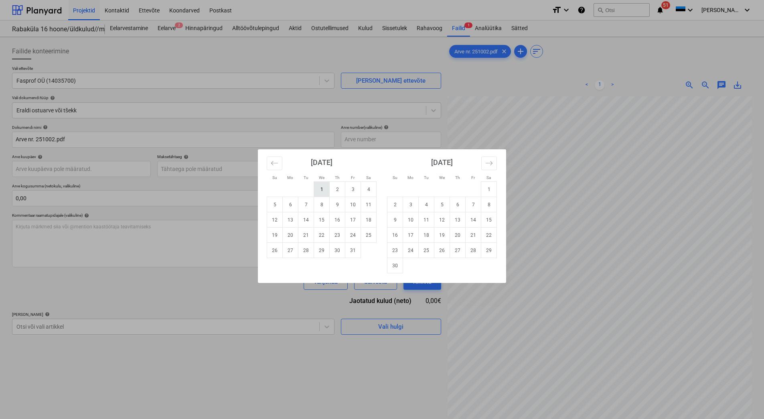
click at [319, 192] on td "1" at bounding box center [322, 189] width 16 height 15
type input "[DATE]"
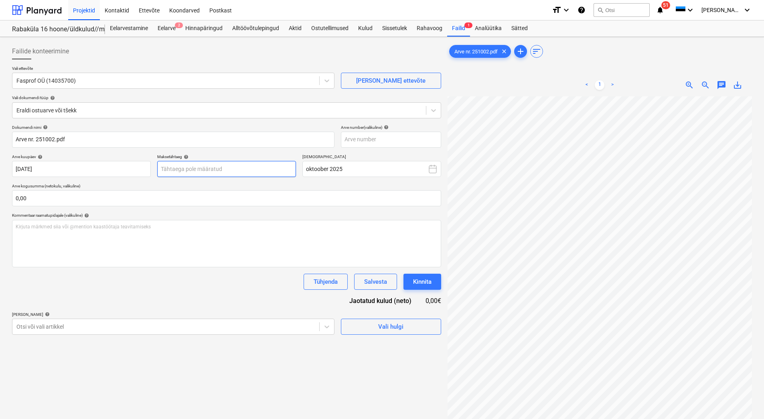
click at [190, 166] on body "Projektid Kontaktid Ettevõte Koondarved Postkast format_size keyboard_arrow_dow…" at bounding box center [382, 209] width 764 height 419
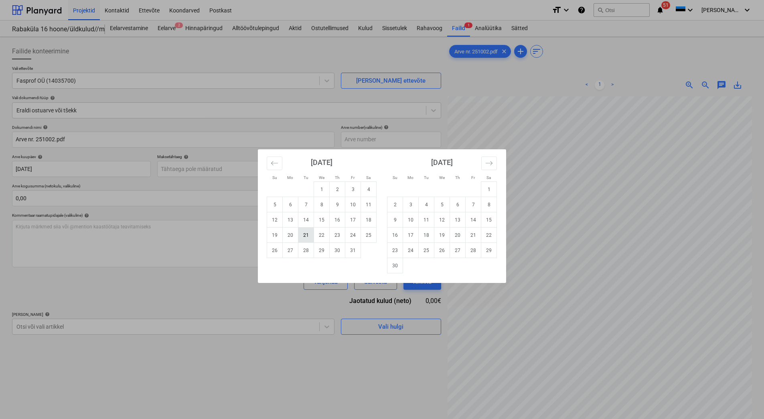
click at [304, 237] on td "21" at bounding box center [307, 235] width 16 height 15
type input "[DATE]"
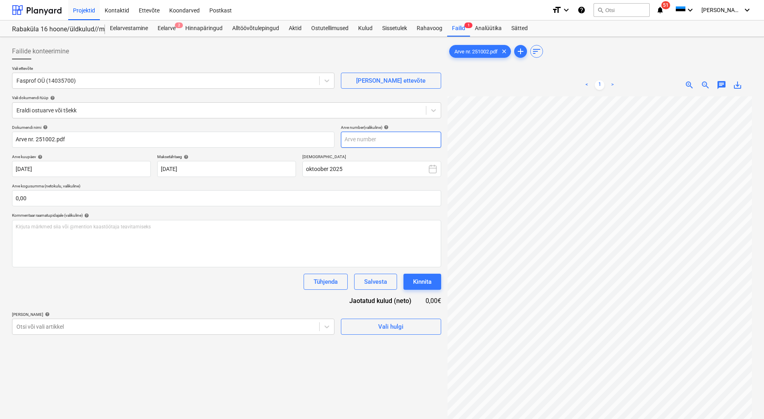
click at [363, 141] on input "text" at bounding box center [391, 140] width 100 height 16
type input "251002"
click at [257, 282] on div "Tühjenda Salvesta Kinnita" at bounding box center [226, 282] width 429 height 16
click at [215, 320] on body "Projektid Kontaktid Ettevõte Koondarved Postkast format_size keyboard_arrow_dow…" at bounding box center [382, 209] width 764 height 419
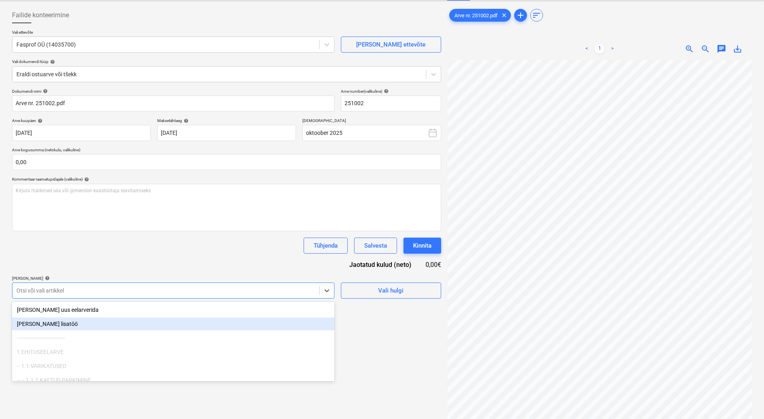
scroll to position [44, 0]
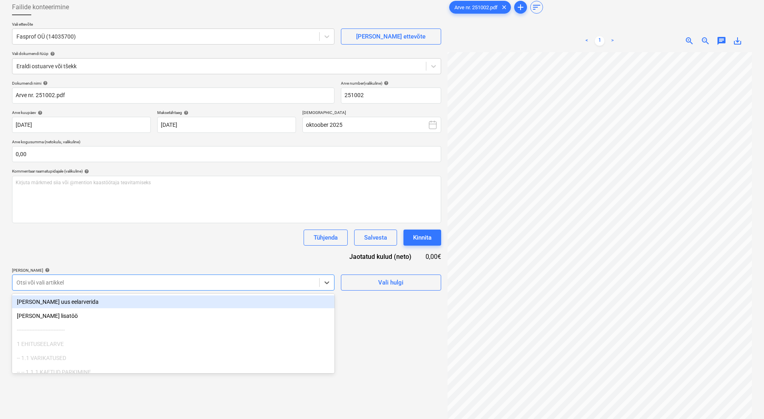
click at [207, 263] on div "Dokumendi nimi help Arve nr. 251002.pdf Arve number (valikuline) help 251002 Ar…" at bounding box center [226, 186] width 429 height 210
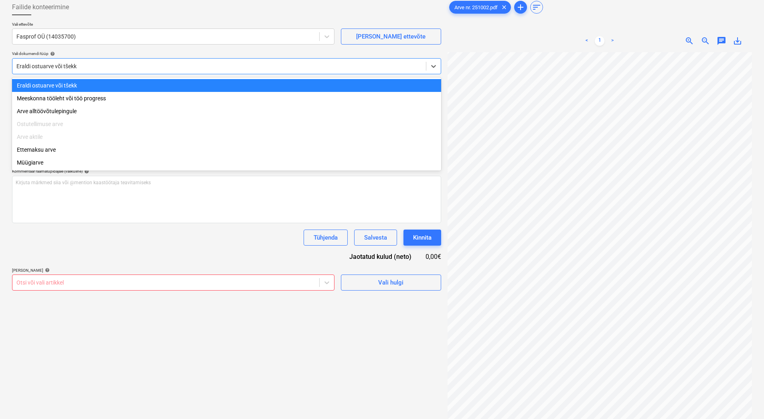
click at [59, 68] on div at bounding box center [219, 66] width 406 height 8
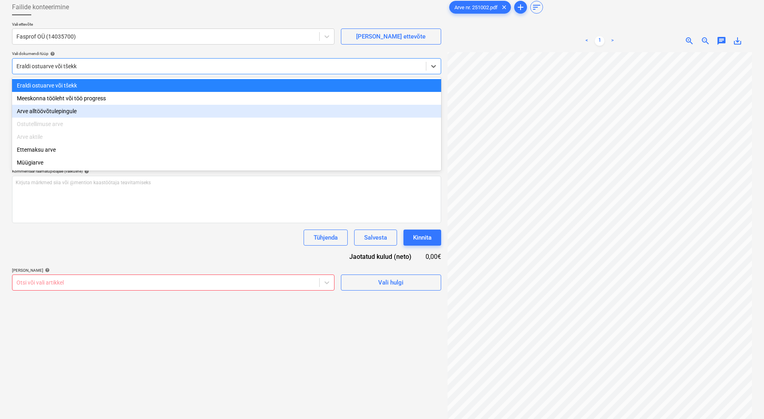
click at [55, 110] on div "Arve alltöövõtulepingule" at bounding box center [226, 111] width 429 height 13
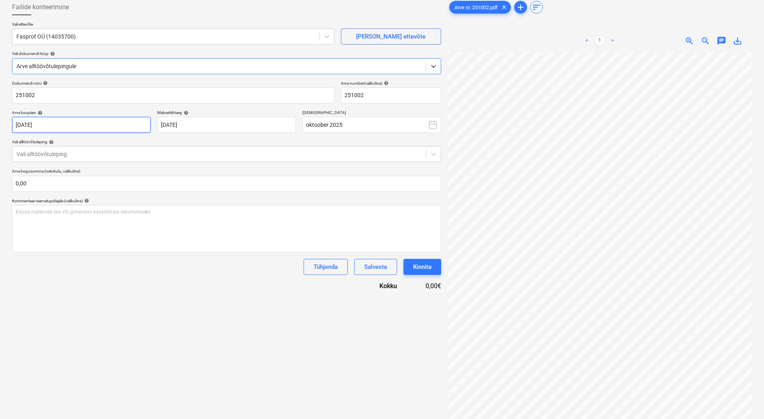
type input "251002"
type input "[DATE]"
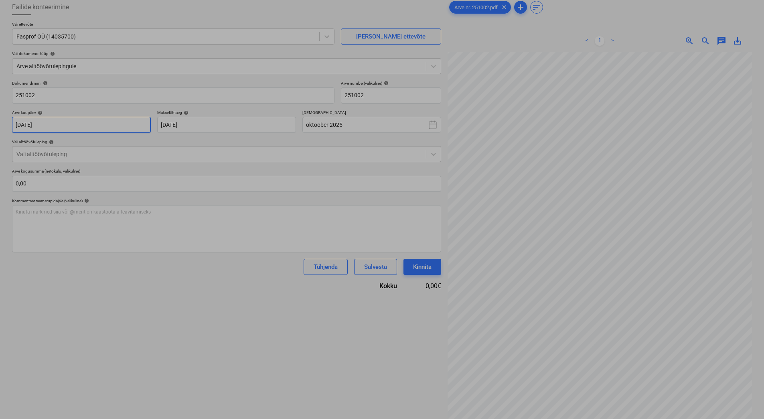
click at [62, 128] on body "Projektid Kontaktid Ettevõte Koondarved Postkast format_size keyboard_arrow_dow…" at bounding box center [382, 165] width 764 height 419
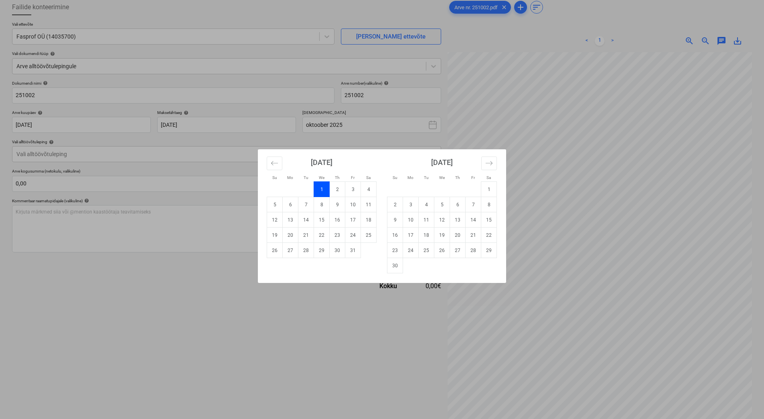
drag, startPoint x: 27, startPoint y: 339, endPoint x: 28, endPoint y: 333, distance: 5.3
click at [27, 337] on div "Su Mo Tu We Th Fr Sa Su Mo Tu We Th Fr Sa [DATE] 1 2 3 4 5 6 7 8 9 10 11 12 13 …" at bounding box center [382, 209] width 764 height 419
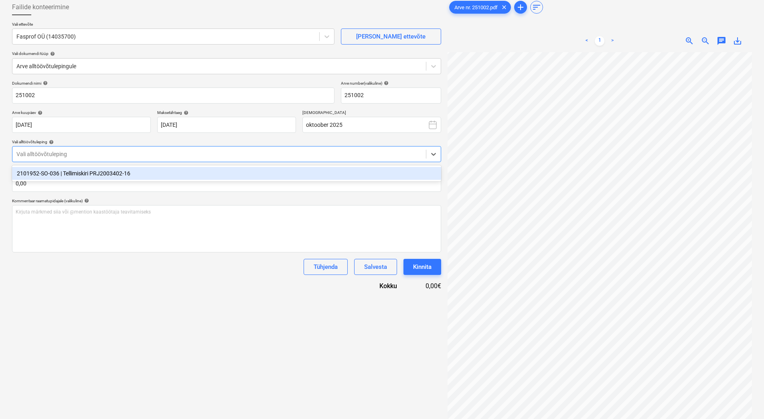
click at [41, 156] on div at bounding box center [219, 154] width 406 height 8
click at [43, 173] on div "2101952-SO-036 | Tellimiskiri PRJ2003402-16" at bounding box center [226, 173] width 429 height 13
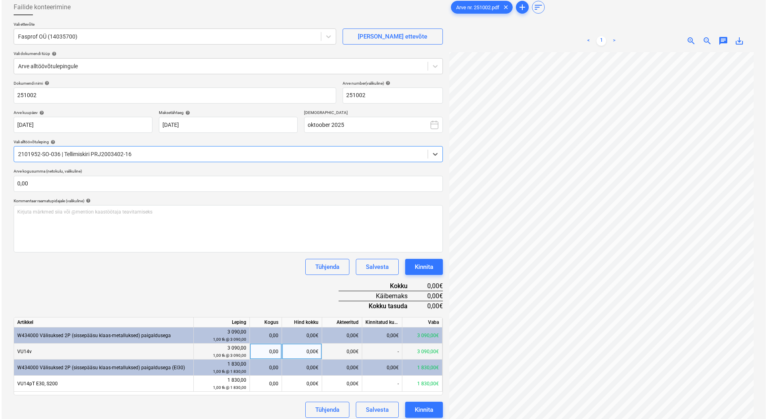
scroll to position [80, 0]
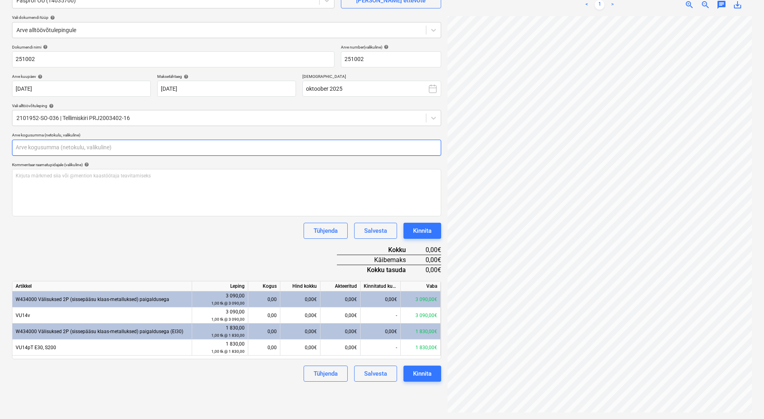
click at [32, 146] on input "text" at bounding box center [226, 148] width 429 height 16
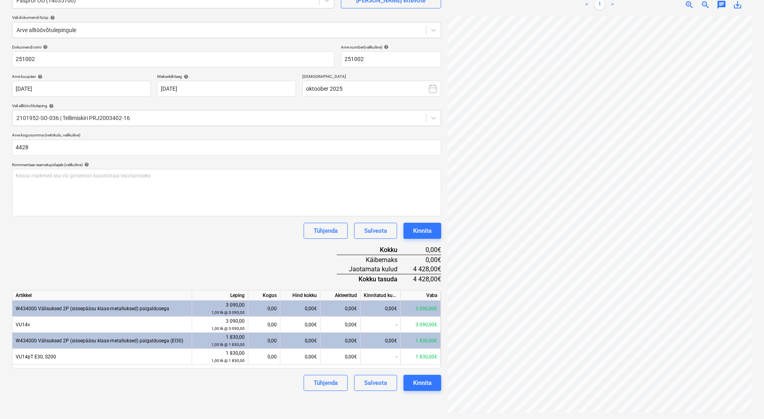
type input "4 428,00"
click at [156, 232] on div "Tühjenda Salvesta Kinnita" at bounding box center [226, 231] width 429 height 16
click at [260, 352] on div "0,00" at bounding box center [264, 357] width 25 height 16
type input "1830"
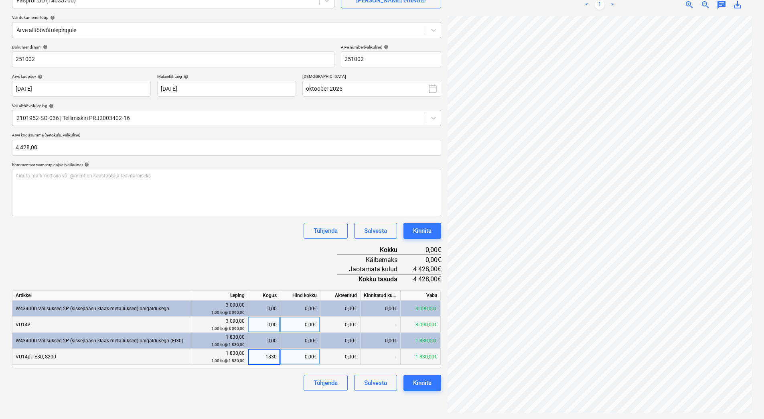
click at [267, 319] on div "0,00" at bounding box center [264, 325] width 25 height 16
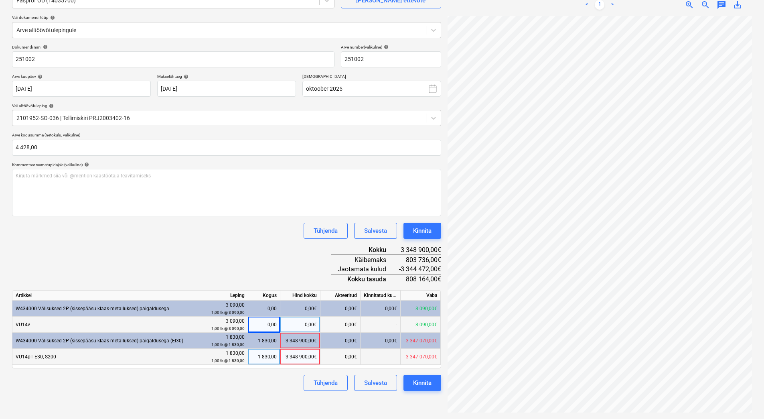
click at [260, 358] on div "1 830,00" at bounding box center [264, 357] width 25 height 16
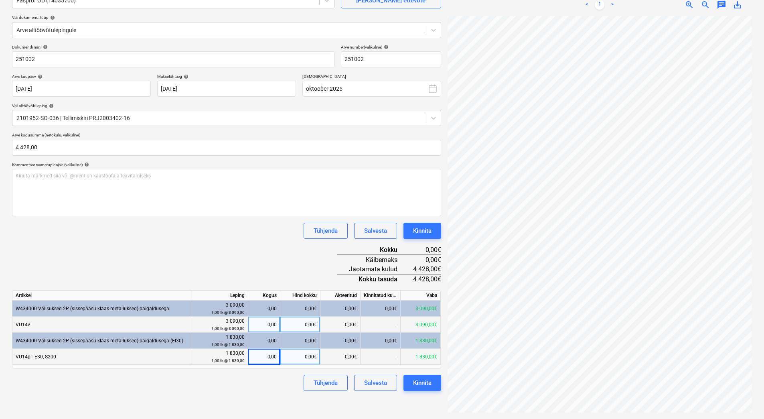
click at [258, 380] on div "Tühjenda Salvesta Kinnita" at bounding box center [226, 383] width 429 height 16
click at [306, 358] on div "0,00€" at bounding box center [301, 357] width 40 height 16
type input "1830"
click at [252, 374] on div "Dokumendi nimi help 251002 Arve number (valikuline) help 251002 Arve kuupäev he…" at bounding box center [226, 218] width 429 height 346
click at [301, 324] on div "0,00€" at bounding box center [301, 325] width 40 height 16
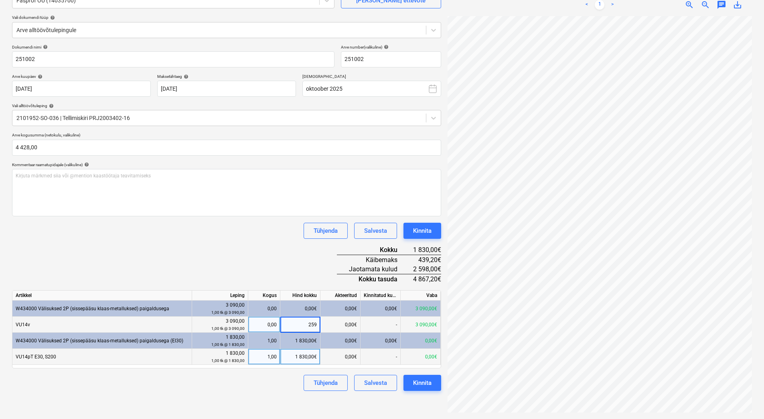
type input "2598"
click at [257, 380] on div "Tühjenda Salvesta Kinnita" at bounding box center [226, 383] width 429 height 16
click at [429, 386] on div "Kinnita" at bounding box center [422, 383] width 18 height 10
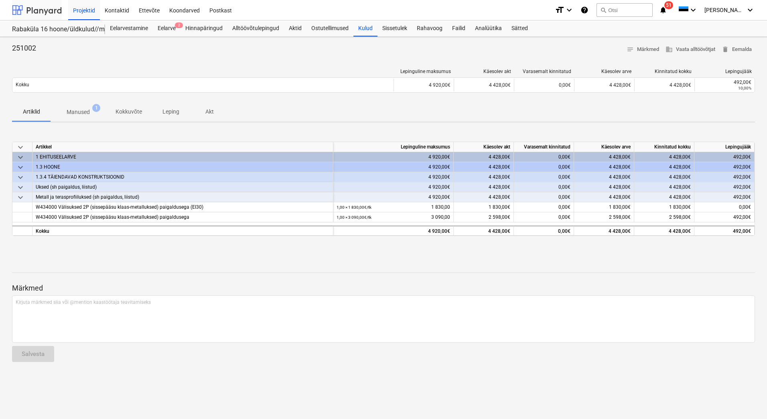
click at [55, 11] on div at bounding box center [37, 10] width 50 height 20
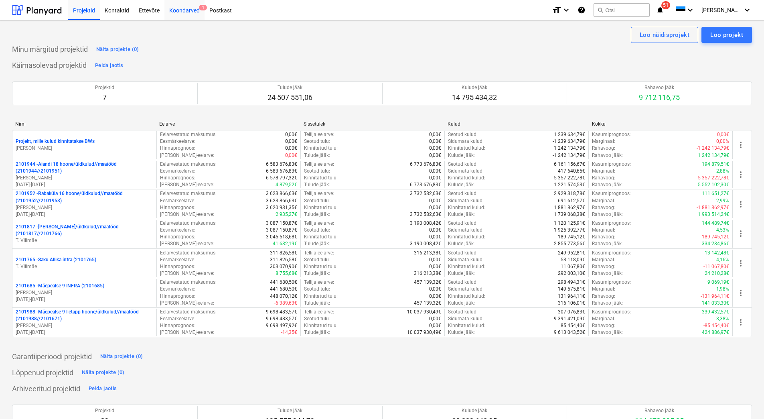
click at [197, 14] on div "Koondarved 1" at bounding box center [185, 10] width 40 height 20
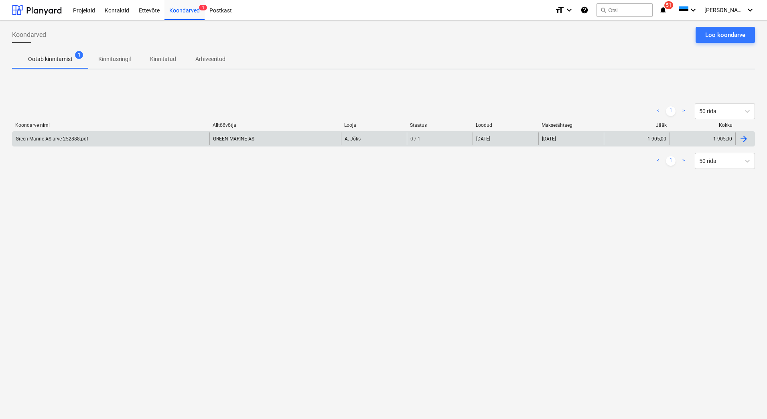
click at [79, 134] on div "Green Marine AS arve 252888.pdf" at bounding box center [110, 138] width 197 height 13
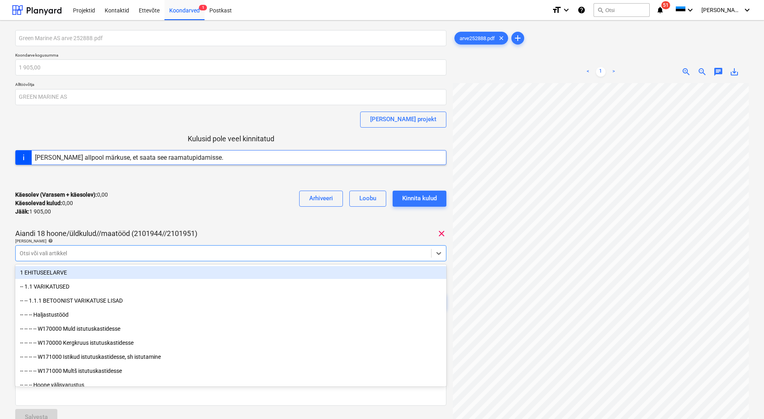
click at [100, 255] on div at bounding box center [224, 253] width 408 height 8
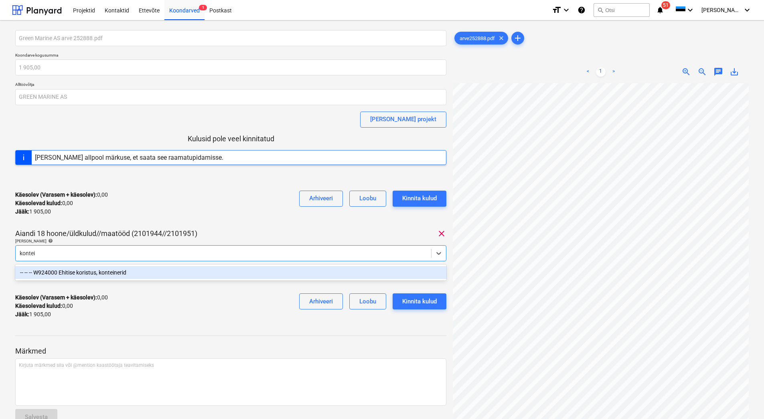
type input "kontein"
click at [112, 272] on div "-- -- -- W924000 Ehitise koristus, konteinerid" at bounding box center [230, 272] width 431 height 13
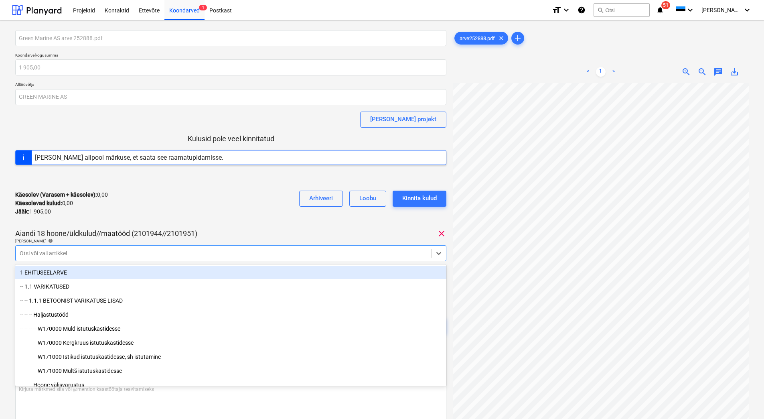
click at [169, 221] on div "Käesolev (Varasem + käesolev) : 0,00 Käesolevad kulud : 0,00 Jääk : 1 905,00 Ar…" at bounding box center [230, 203] width 431 height 38
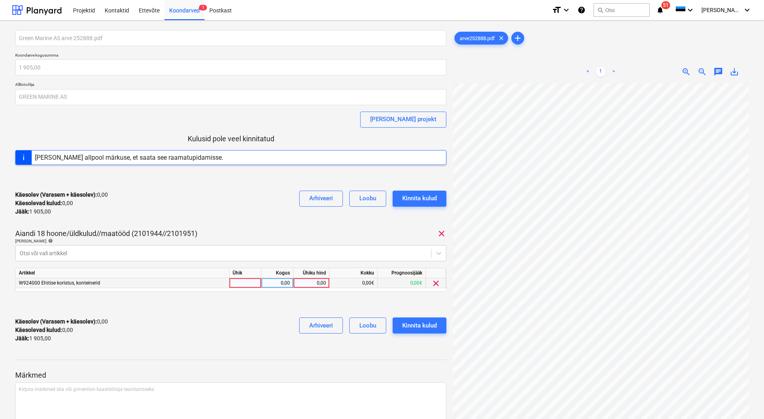
click at [301, 282] on div "0,00" at bounding box center [311, 283] width 29 height 10
type input "1905"
click at [264, 315] on div "Käesolev (Varasem + käesolev) : 0,00 Käesolevad kulud : 0,00 Jääk : 1 905,00 Ar…" at bounding box center [230, 330] width 431 height 38
click at [412, 325] on div "Kinnita kulud" at bounding box center [419, 325] width 35 height 10
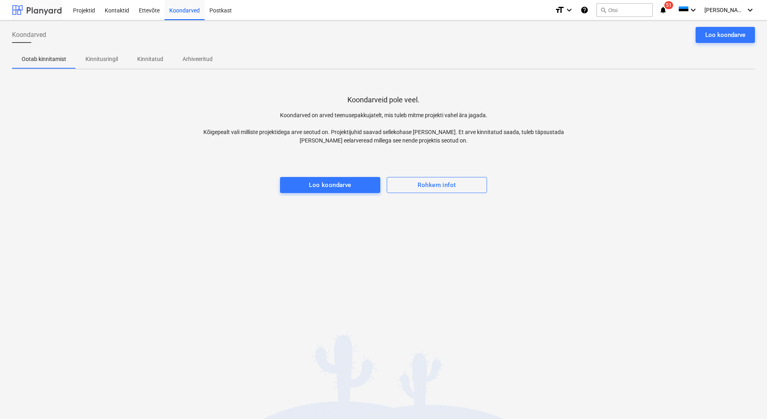
click at [48, 12] on div at bounding box center [37, 10] width 50 height 20
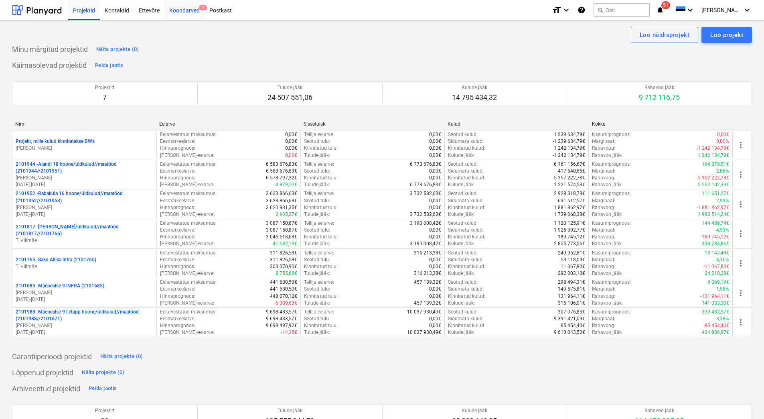
click at [185, 15] on div "Koondarved 1" at bounding box center [185, 10] width 40 height 20
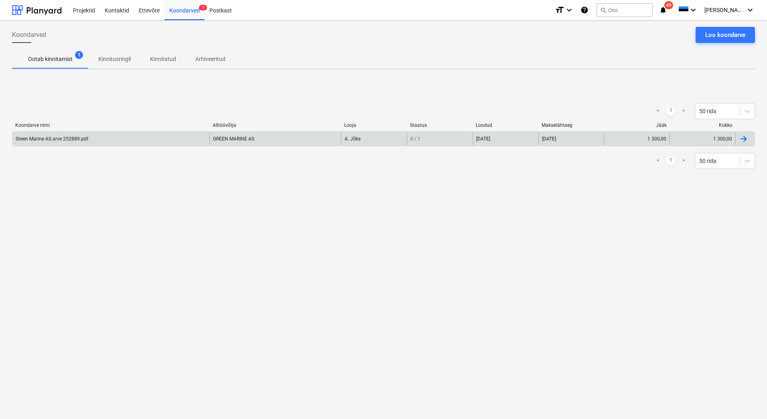
click at [79, 138] on div "Green Marine AS arve 252889.pdf" at bounding box center [52, 139] width 73 height 6
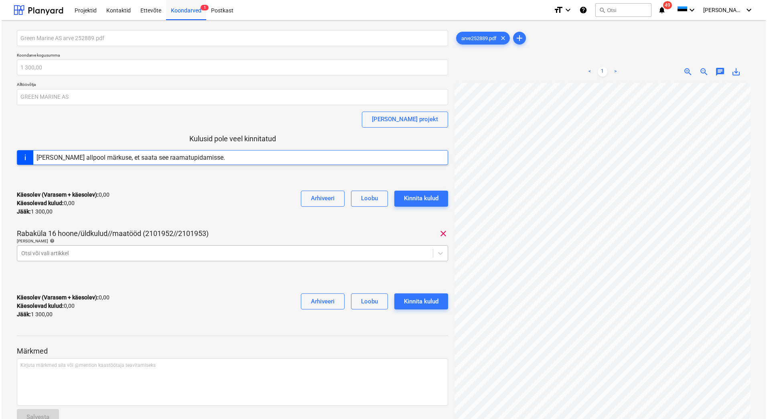
scroll to position [40, 0]
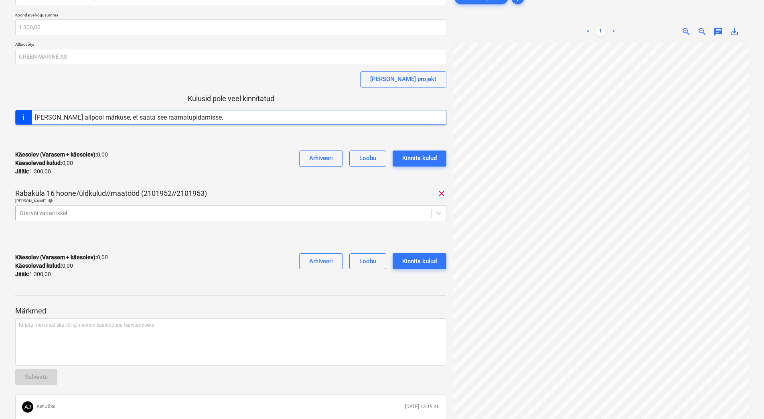
click at [131, 212] on div at bounding box center [224, 213] width 408 height 8
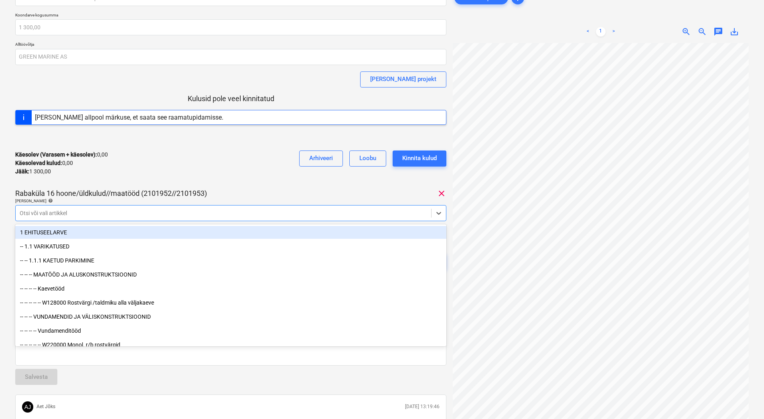
type input "k"
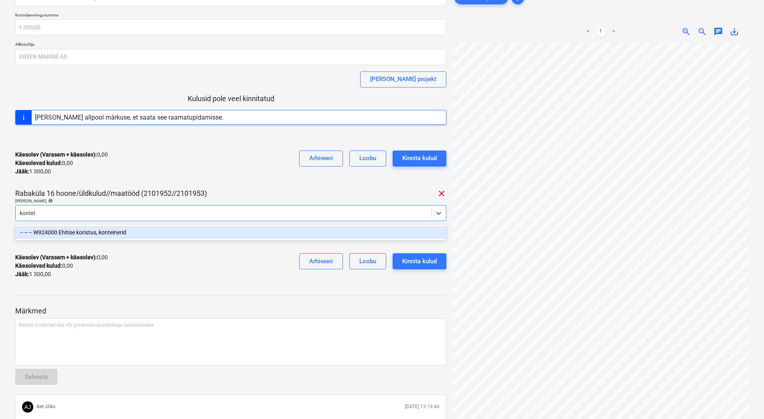
type input "kontein"
click at [150, 234] on div "-- -- -- W924000 Ehitise koristus, konteinerid" at bounding box center [230, 232] width 431 height 13
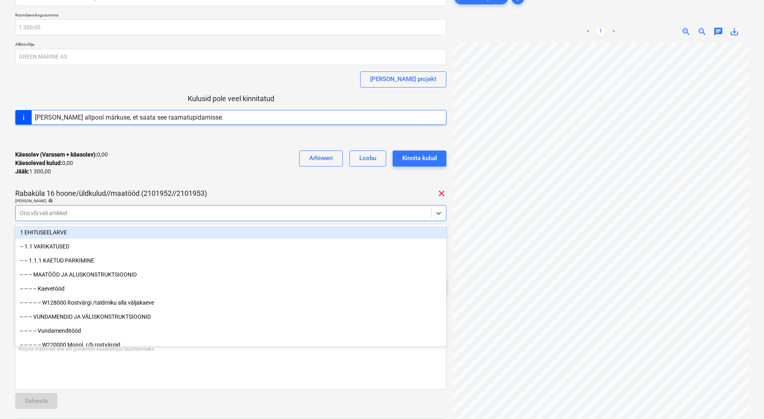
click at [182, 172] on div "Käesolev (Varasem + käesolev) : 0,00 Käesolevad kulud : 0,00 Jääk : 1 300,00 Ar…" at bounding box center [230, 163] width 431 height 38
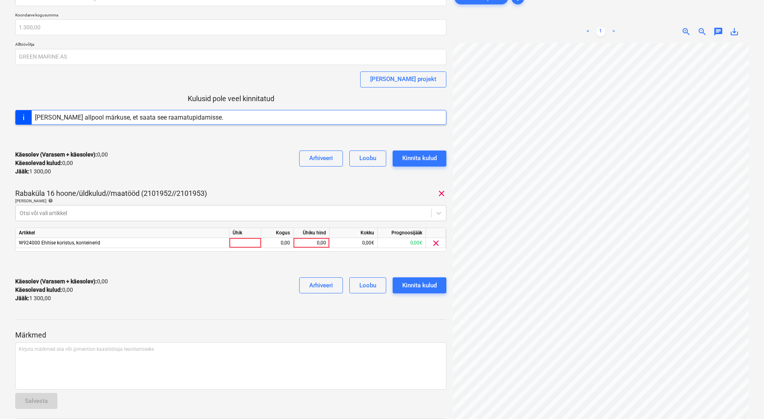
click at [235, 271] on div "Käesolev (Varasem + käesolev) : 0,00 Käesolevad kulud : 0,00 Jääk : 1 300,00 Ar…" at bounding box center [230, 290] width 431 height 38
click at [309, 245] on div "0,00" at bounding box center [311, 243] width 29 height 10
type input "1300"
click at [288, 264] on div at bounding box center [230, 264] width 431 height 13
click at [188, 297] on div "Käesolev (Varasem + käesolev) : 1 300,00 Käesolevad kulud : 1 300,00 Jääk : 0,0…" at bounding box center [230, 290] width 431 height 38
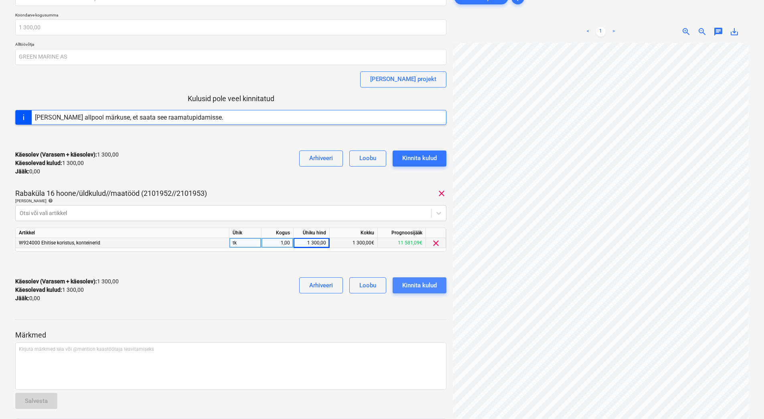
click at [431, 289] on div "Kinnita kulud" at bounding box center [419, 285] width 35 height 10
